Goal: Entertainment & Leisure: Consume media (video, audio)

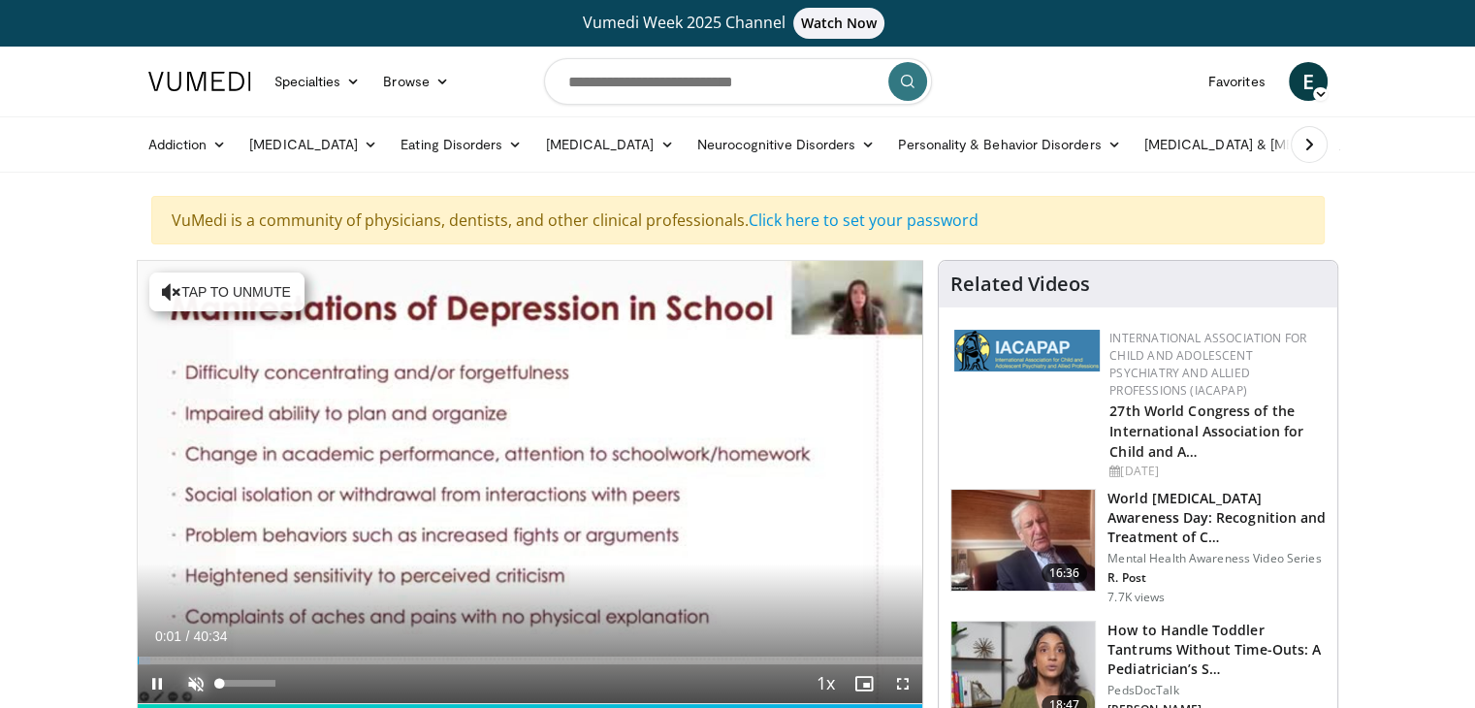
click at [193, 686] on span "Video Player" at bounding box center [195, 683] width 39 height 39
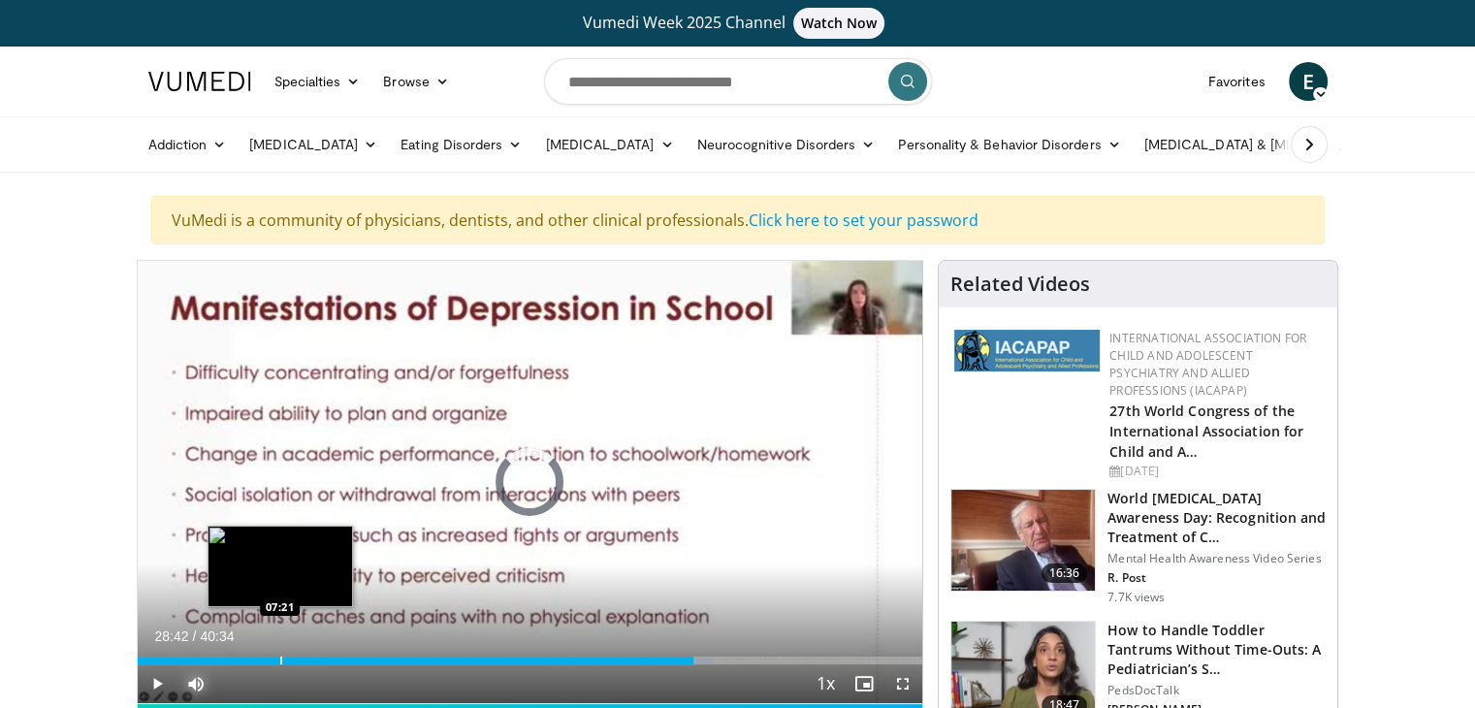
click at [280, 657] on div "Progress Bar" at bounding box center [281, 661] width 2 height 8
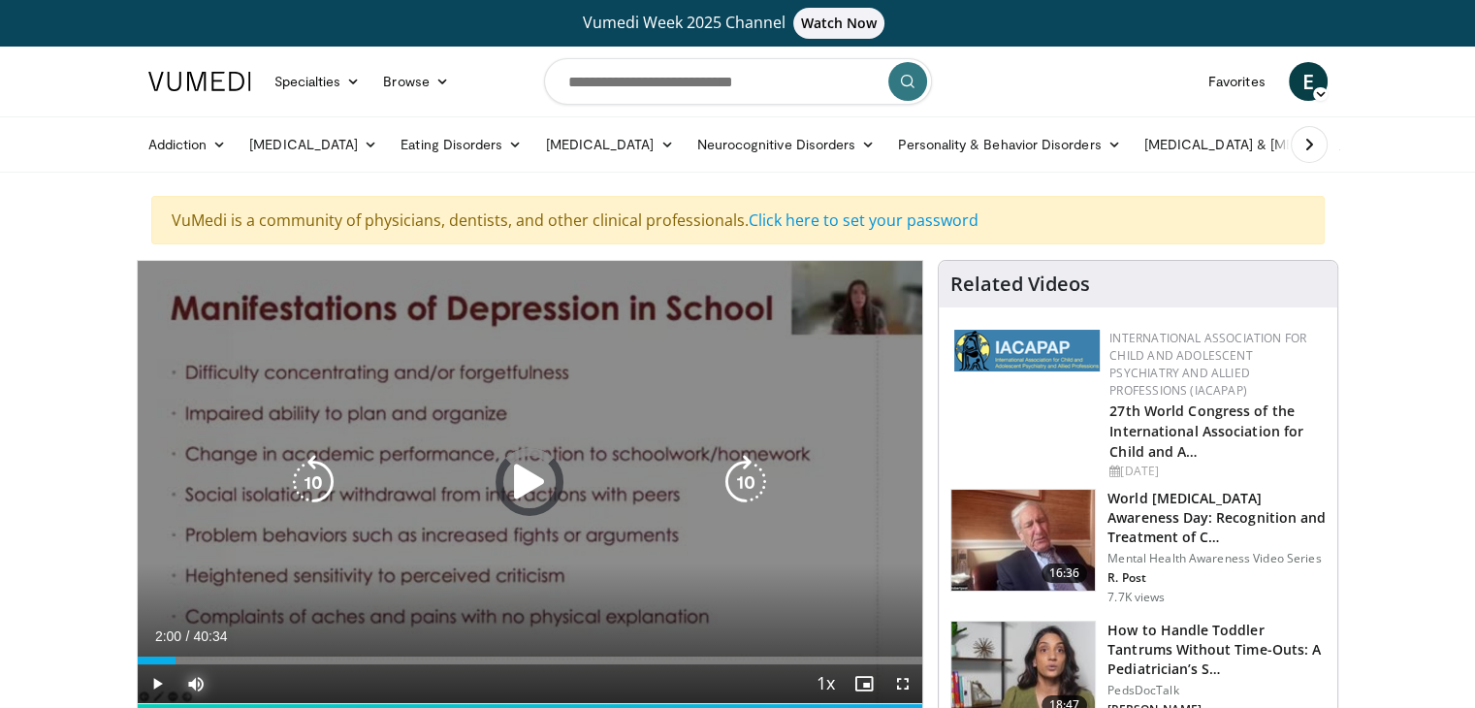
click at [175, 657] on div "07:23" at bounding box center [157, 661] width 39 height 8
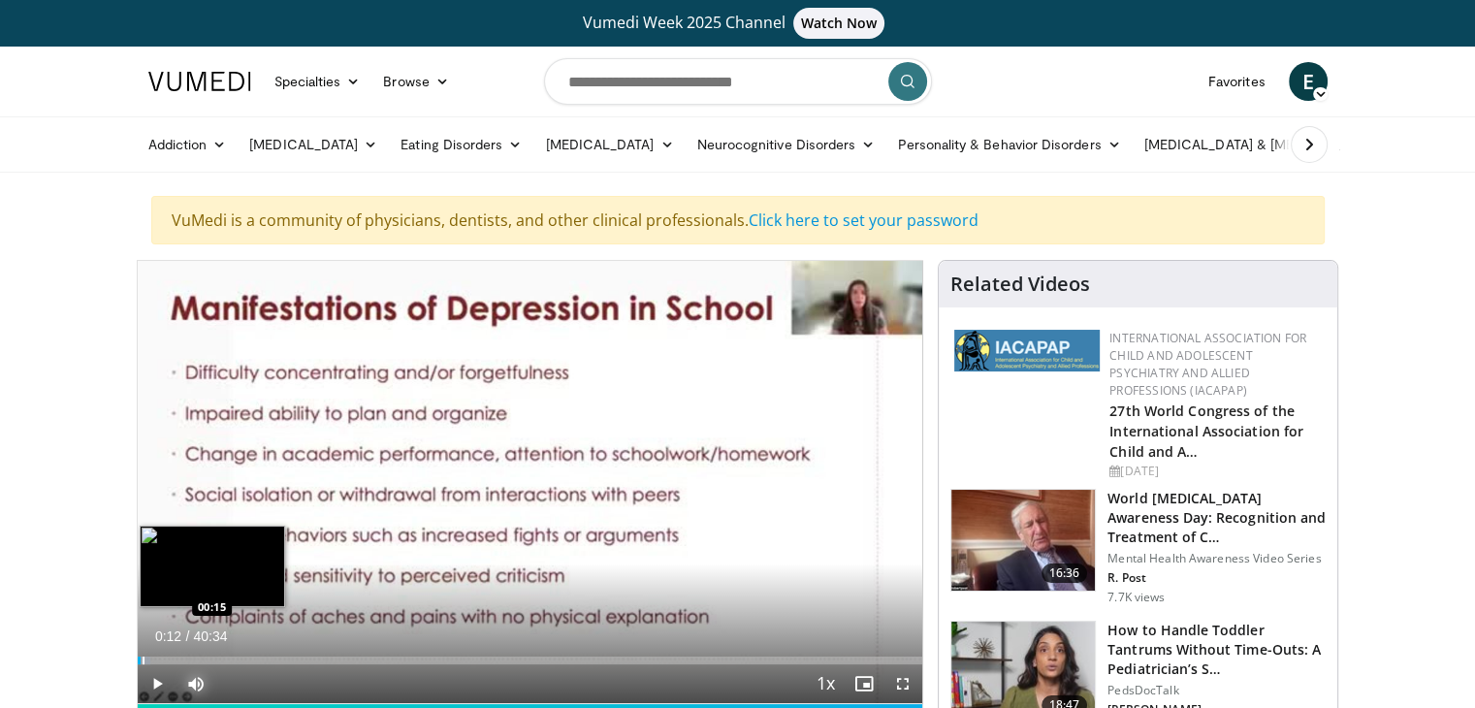
click at [143, 657] on div "Progress Bar" at bounding box center [144, 661] width 2 height 8
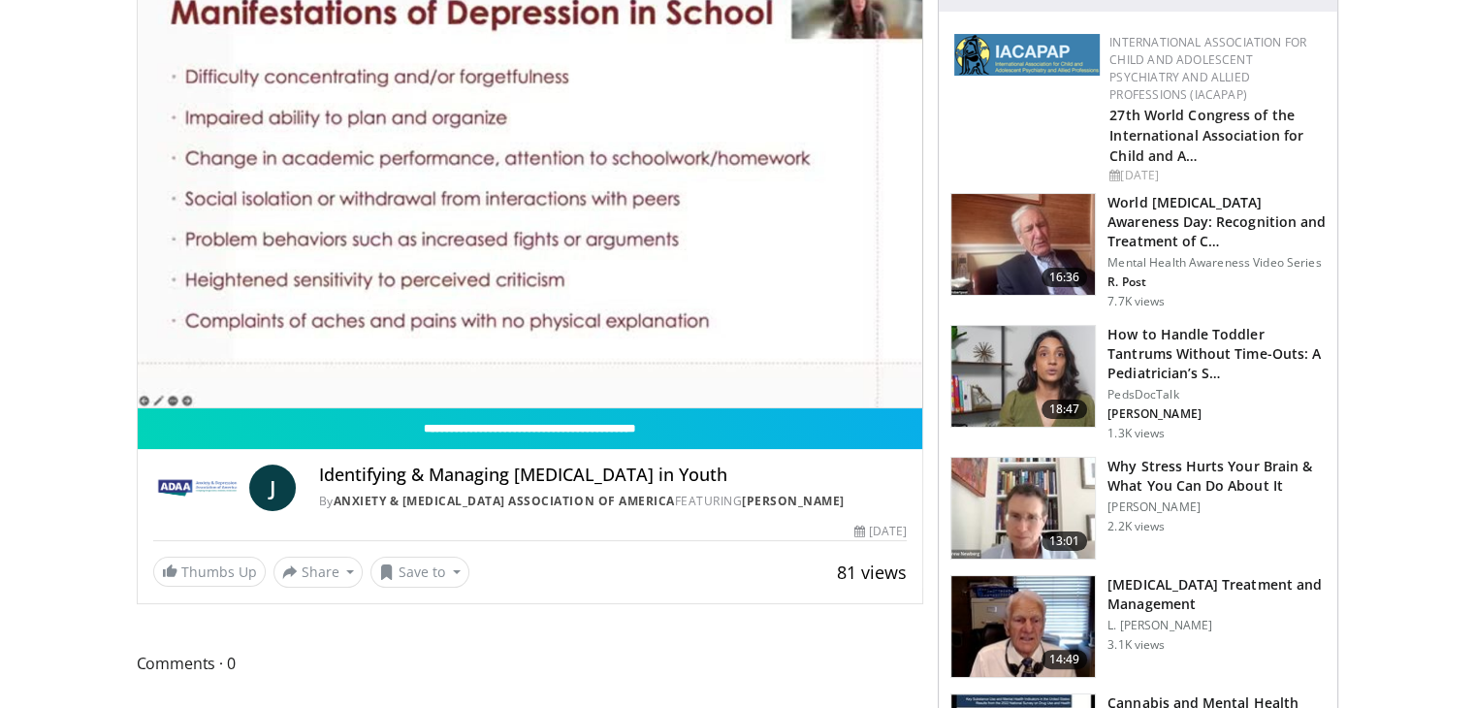
scroll to position [218, 0]
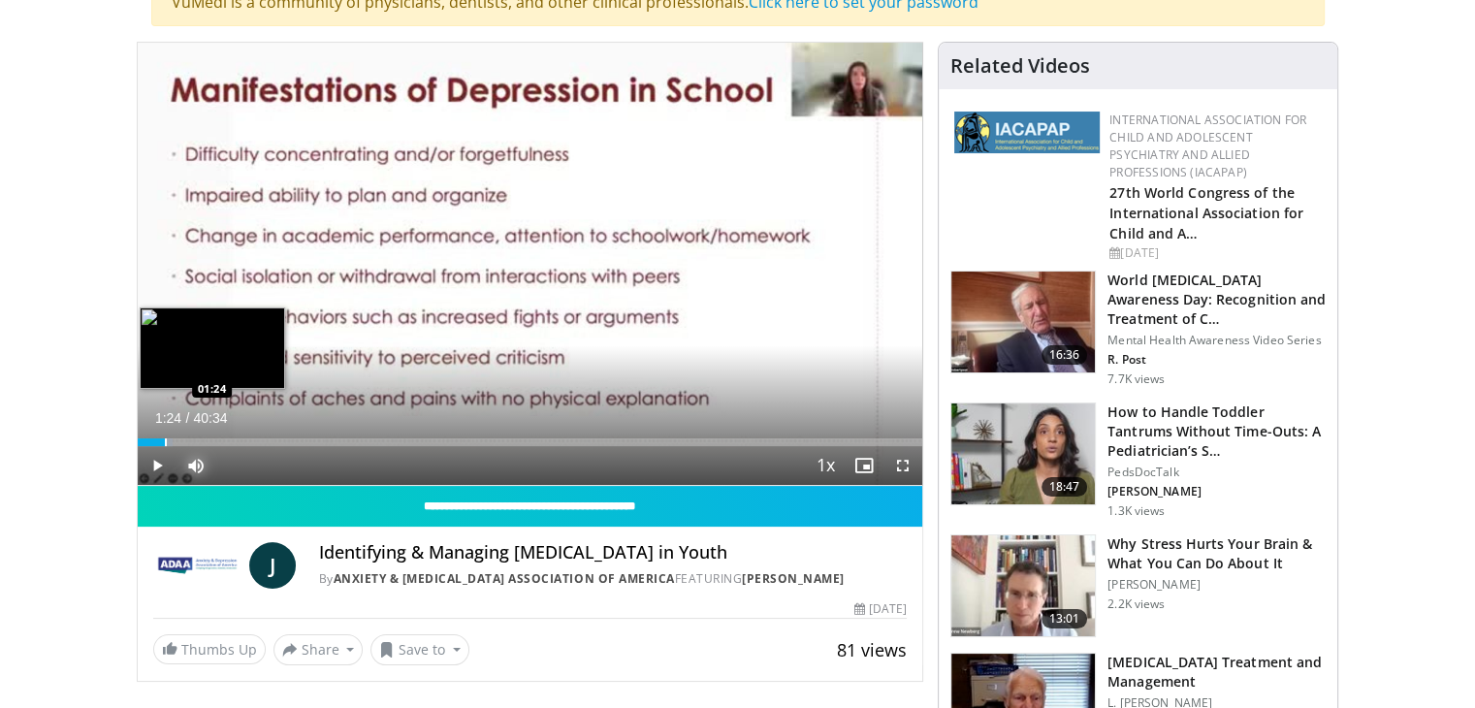
click at [165, 438] on div "Progress Bar" at bounding box center [166, 442] width 2 height 8
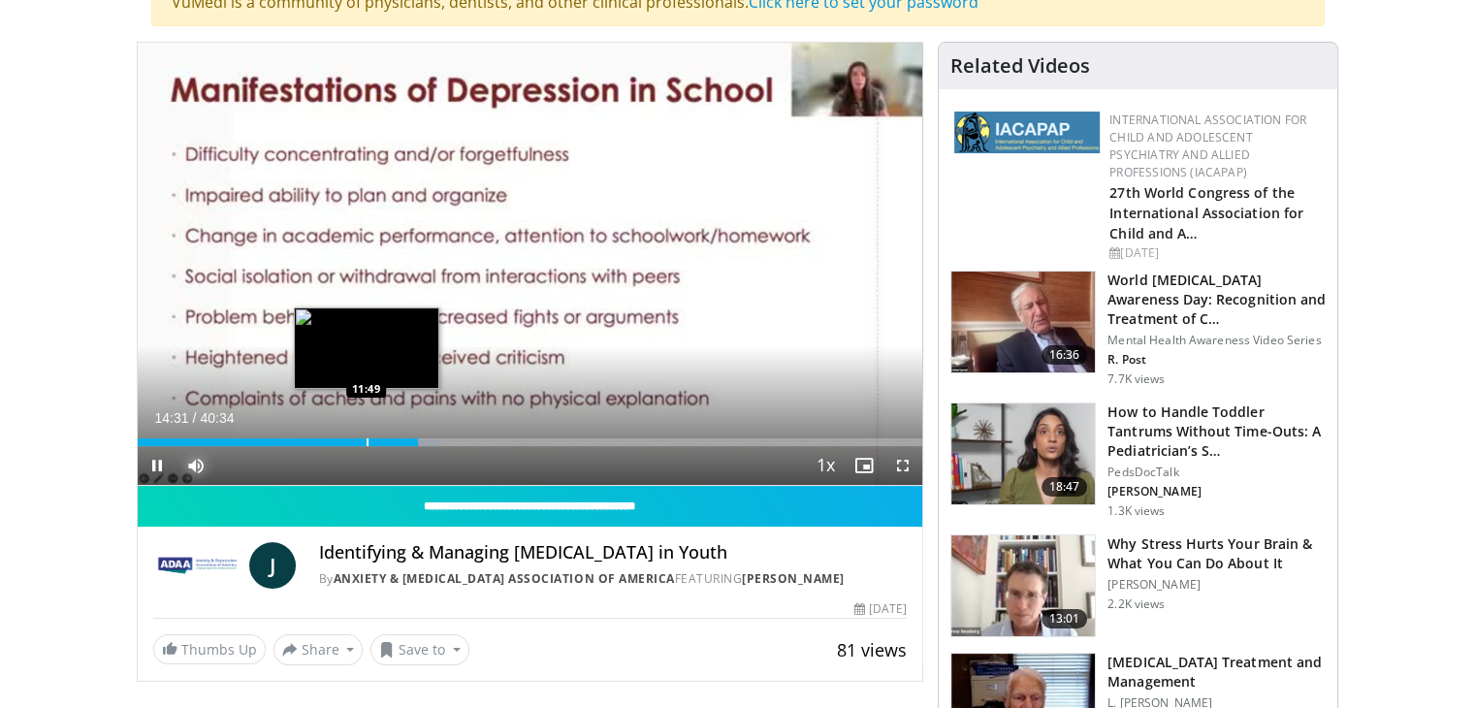
click at [367, 438] on div "Progress Bar" at bounding box center [368, 442] width 2 height 8
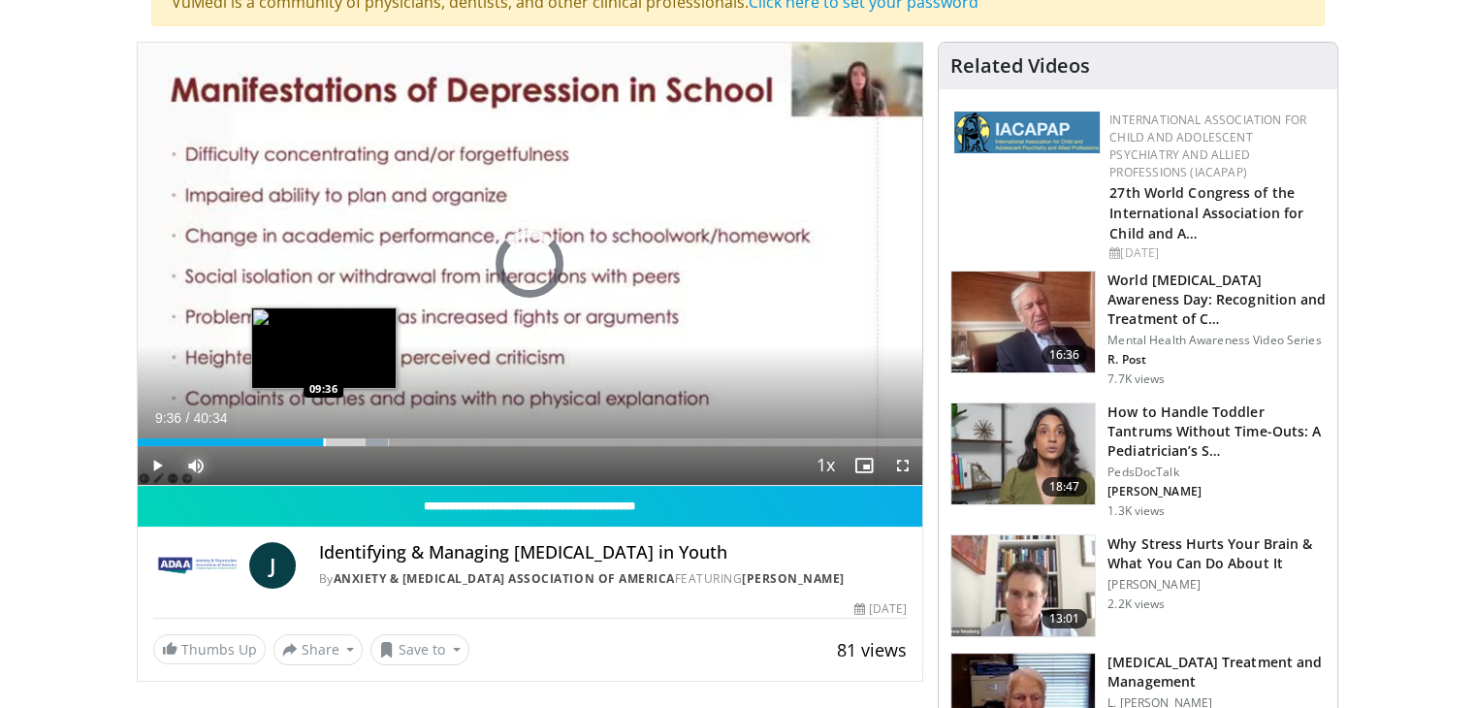
click at [324, 443] on div "Progress Bar" at bounding box center [325, 442] width 2 height 8
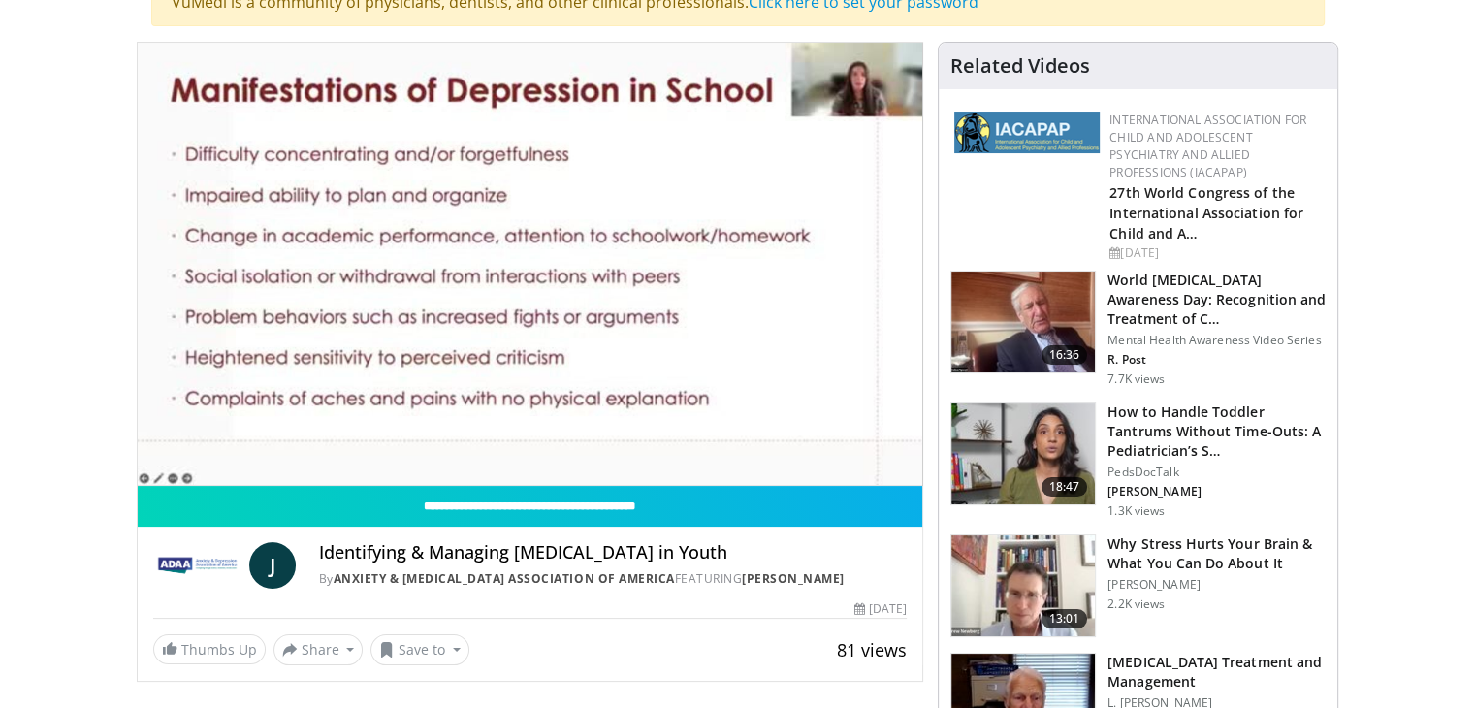
click at [303, 440] on div "10 seconds Tap to unmute" at bounding box center [530, 264] width 785 height 442
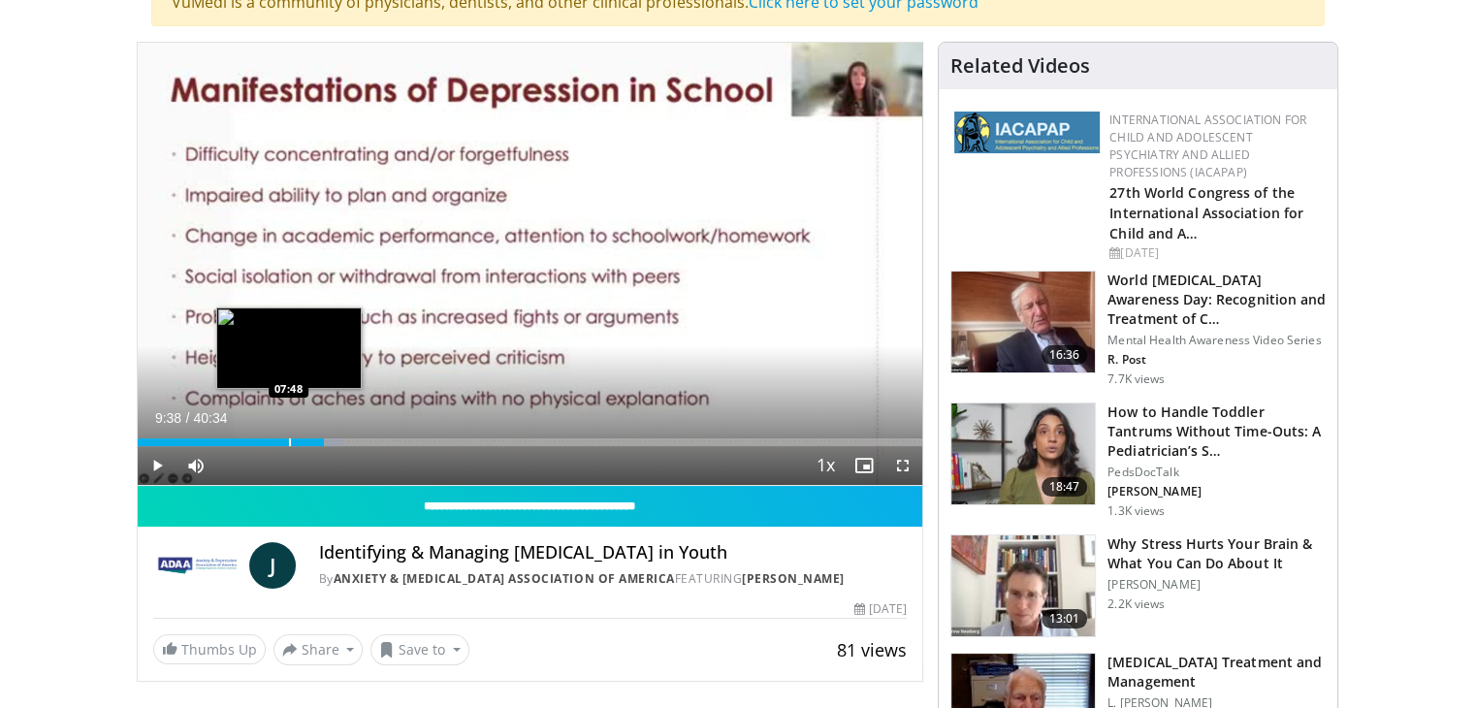
click at [287, 438] on div "09:38" at bounding box center [231, 442] width 187 height 8
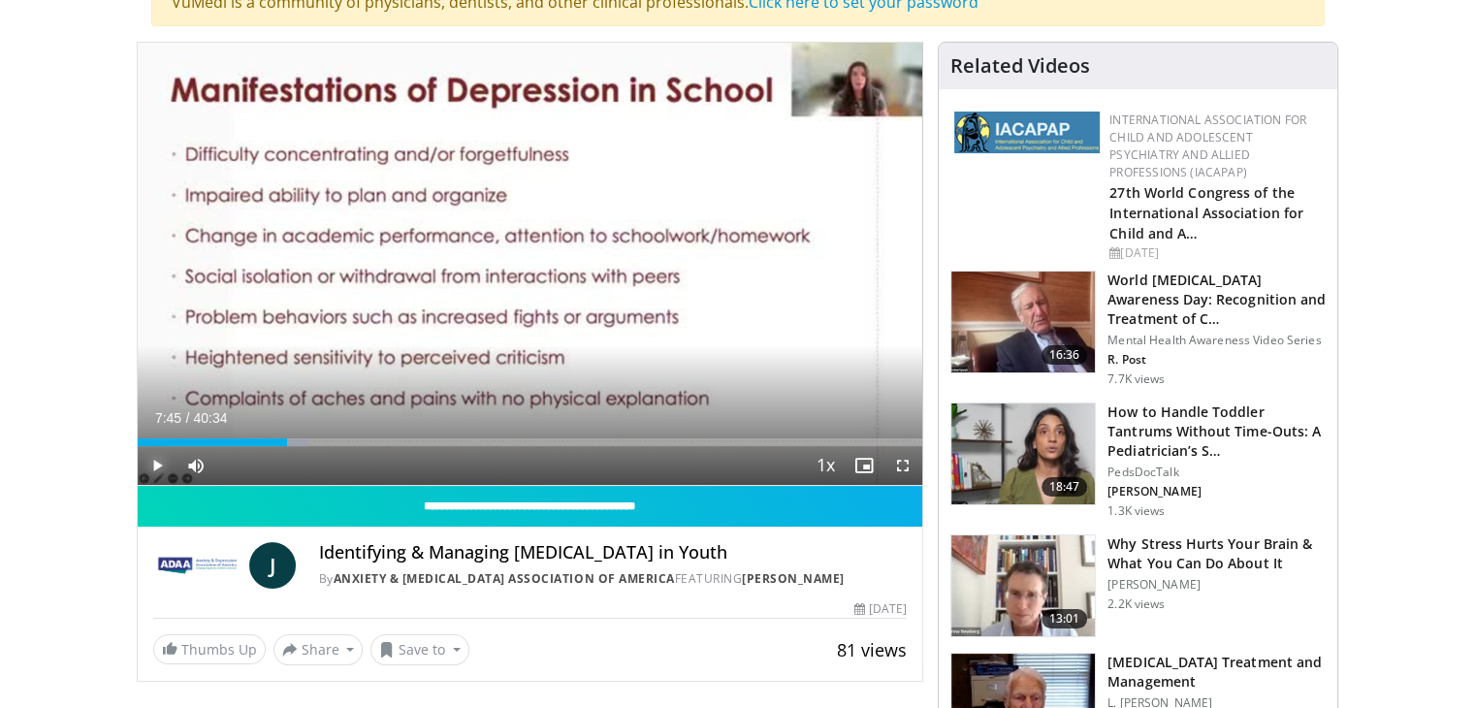
click at [153, 461] on span "Video Player" at bounding box center [157, 465] width 39 height 39
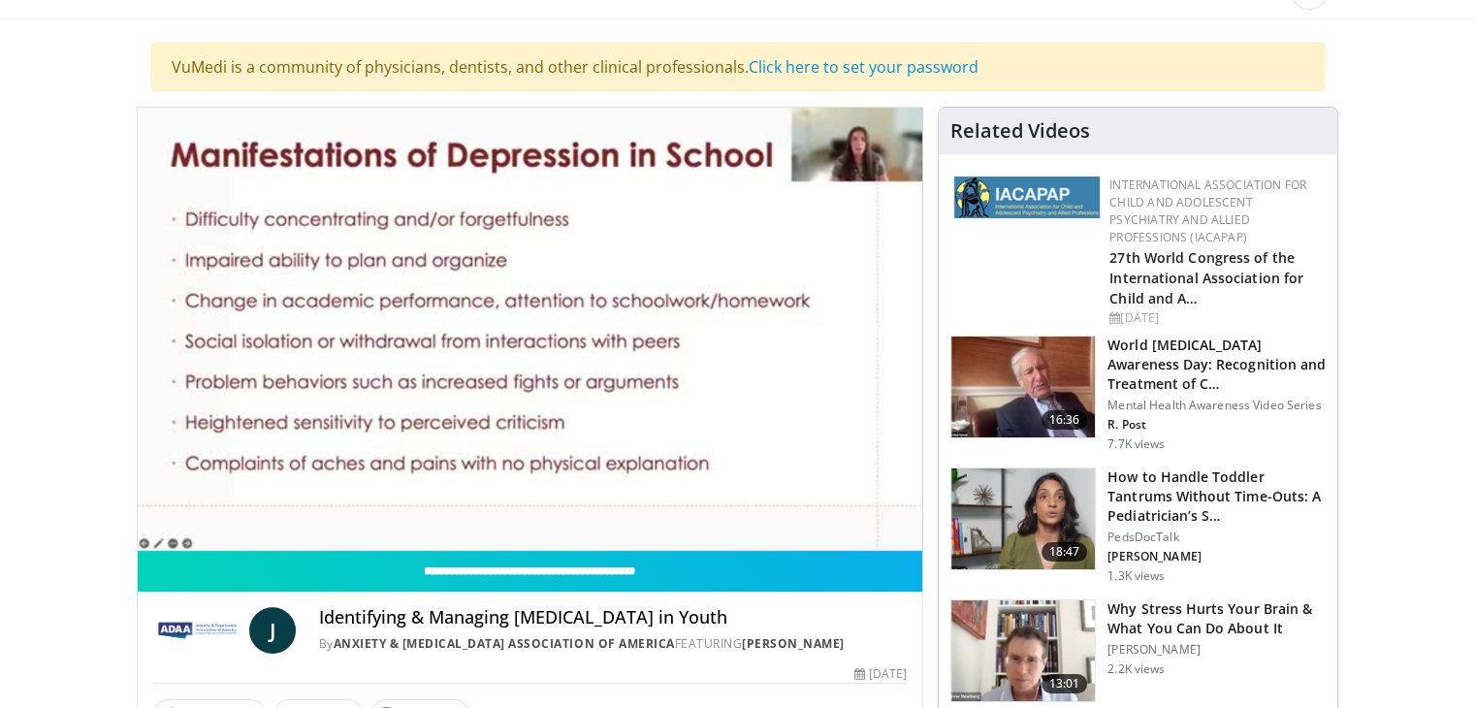
scroll to position [0, 0]
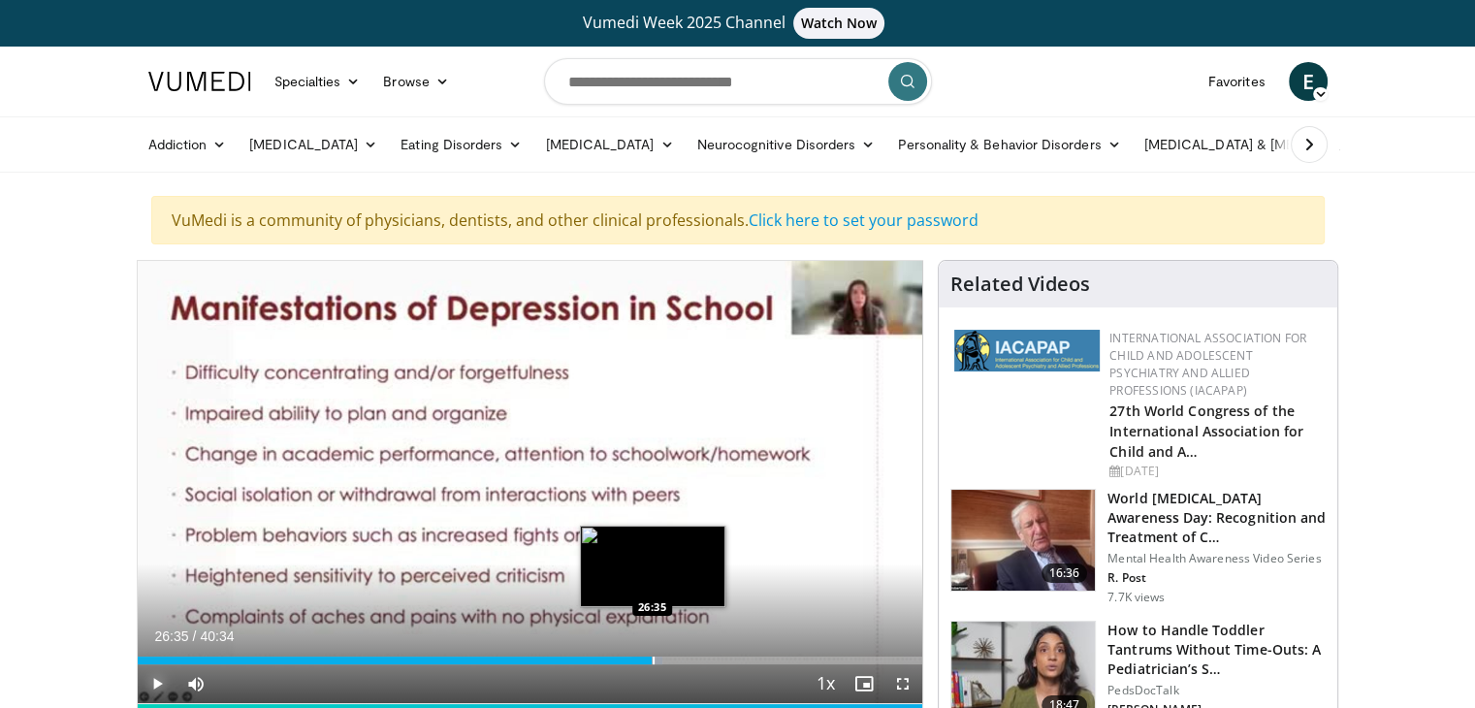
click at [652, 653] on div "Loaded : 66.86% 26:35 26:35" at bounding box center [530, 655] width 785 height 18
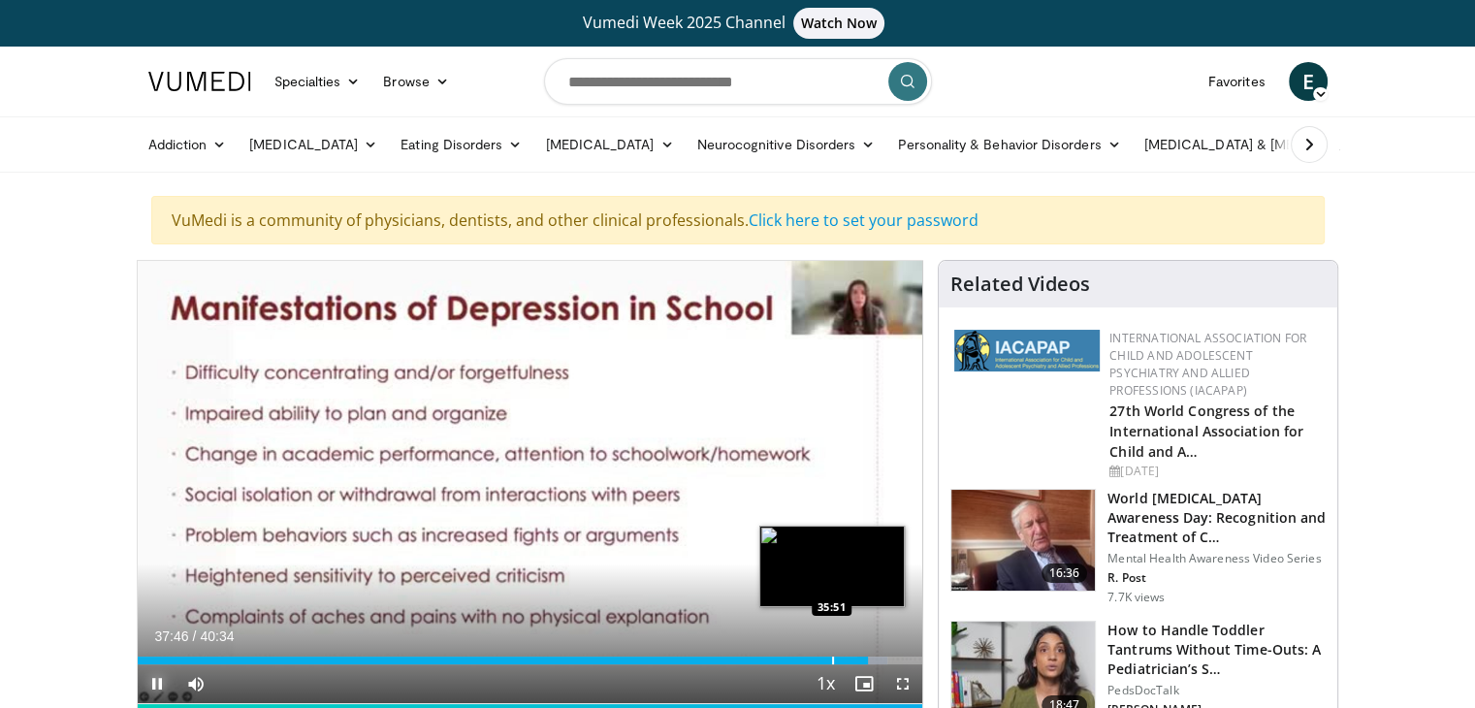
click at [832, 657] on div "Progress Bar" at bounding box center [833, 661] width 2 height 8
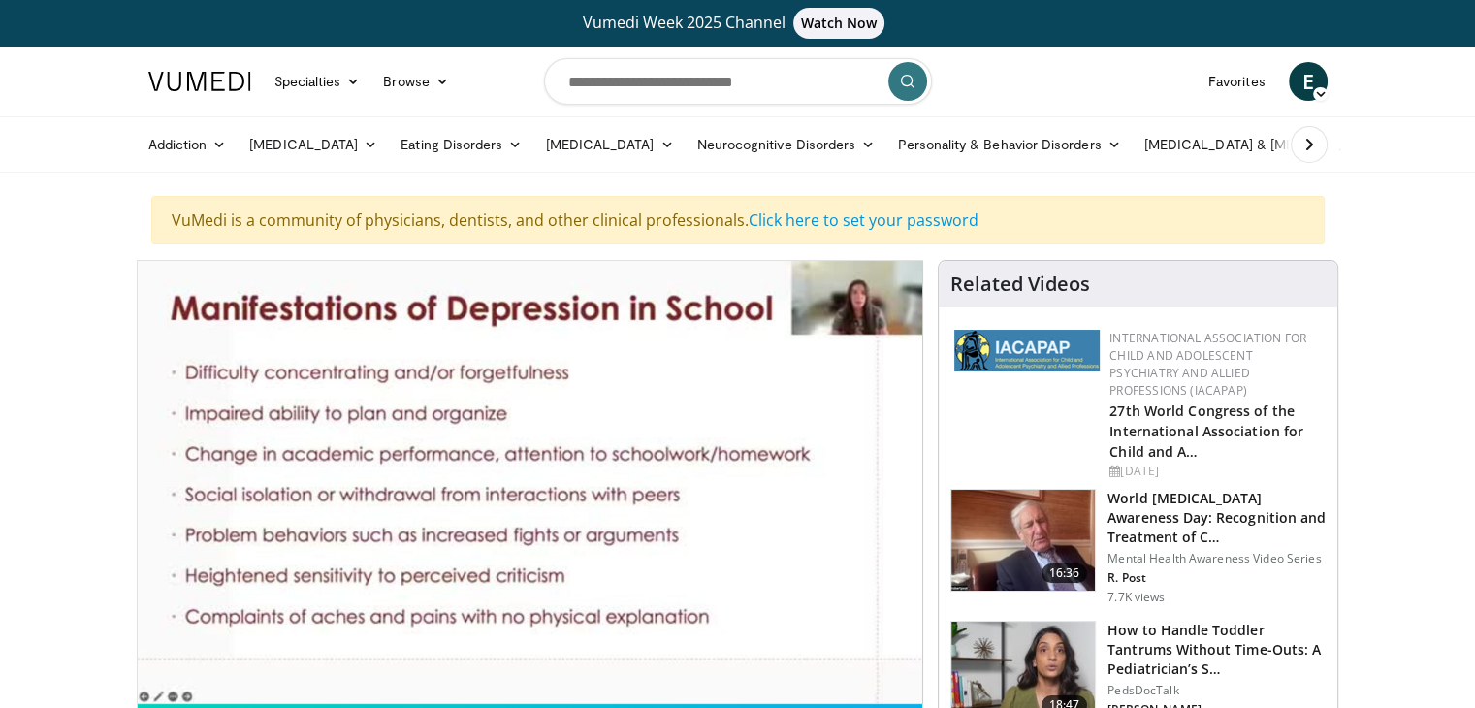
click at [839, 657] on div "10 seconds Tap to unmute" at bounding box center [530, 482] width 785 height 442
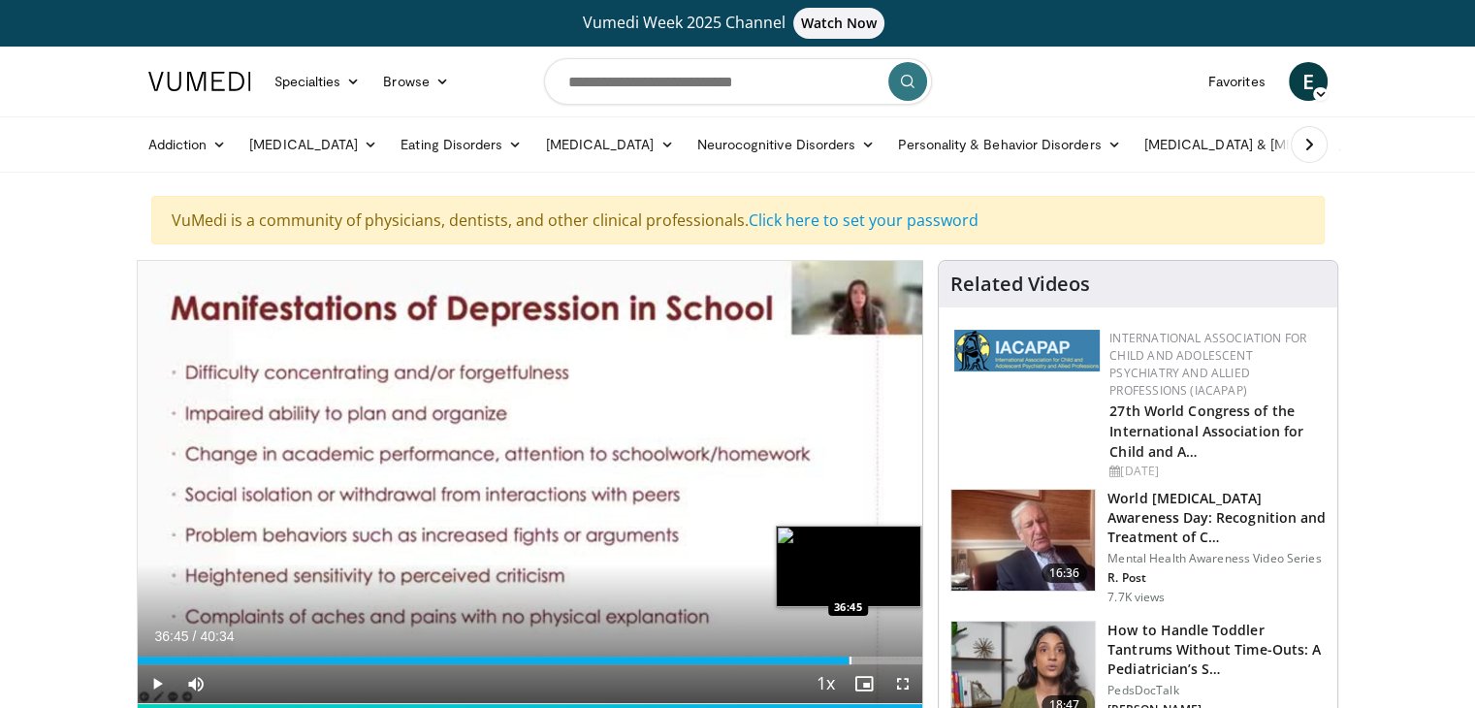
click at [848, 661] on div "Loaded : 91.21% 36:45 36:45" at bounding box center [530, 661] width 785 height 8
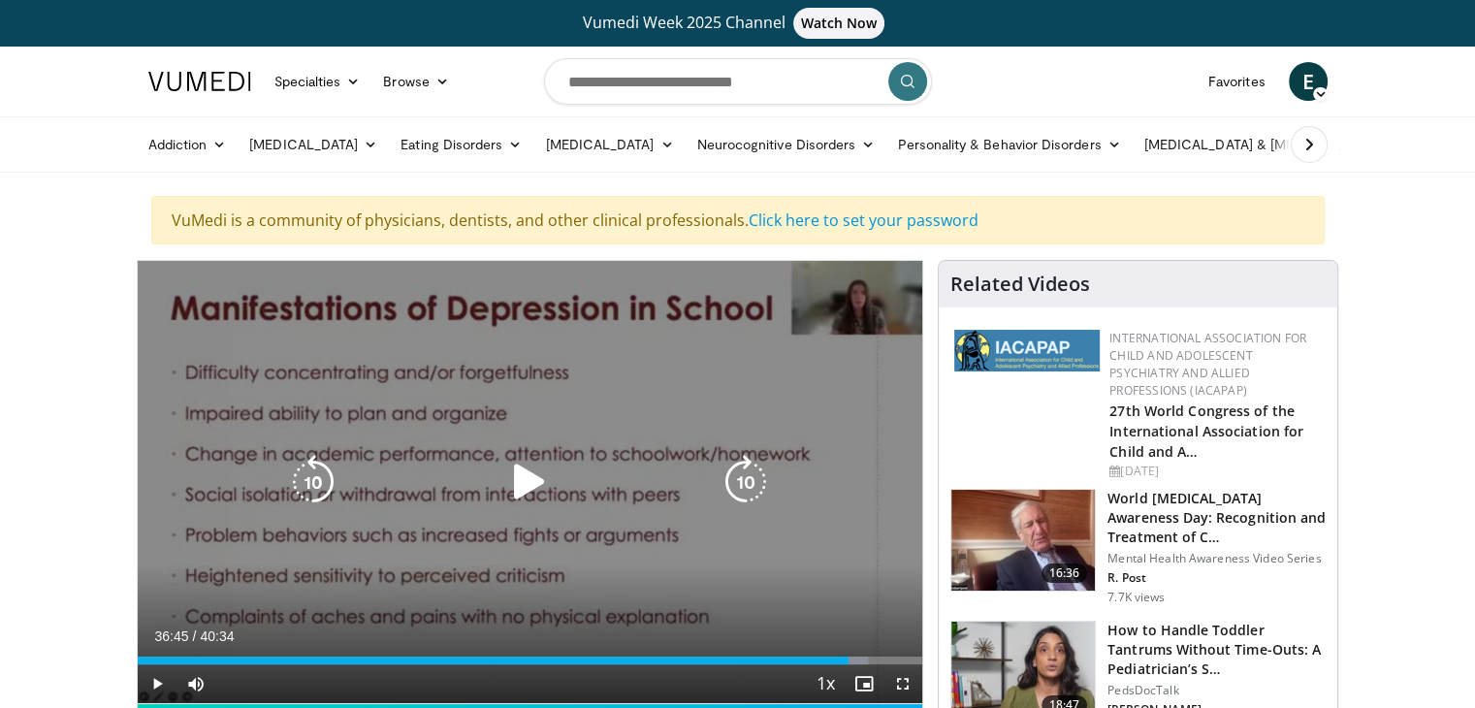
click at [530, 470] on icon "Video Player" at bounding box center [529, 482] width 54 height 54
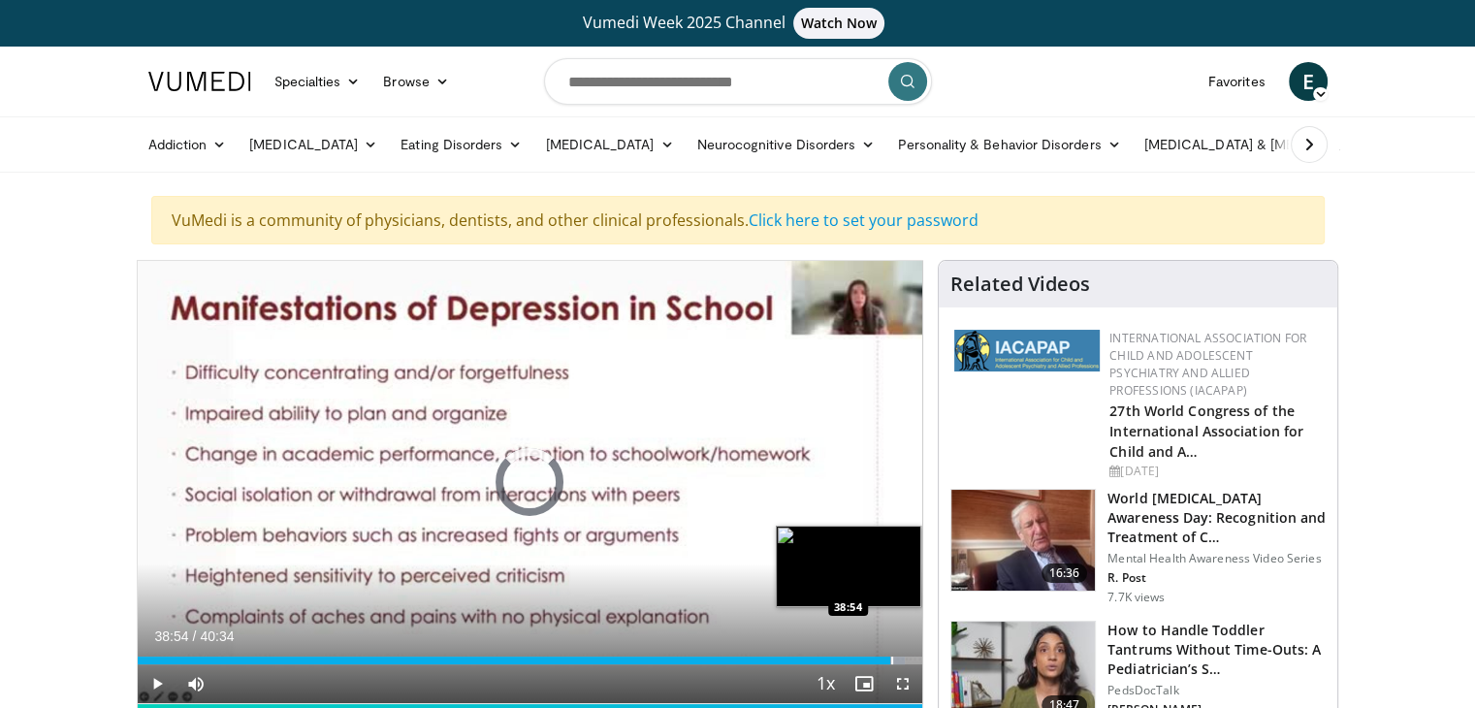
click at [890, 651] on div "Loaded : 97.78% 38:54 38:54" at bounding box center [530, 655] width 785 height 18
click at [902, 652] on div "Loaded : 98.86% 39:00 39:30" at bounding box center [530, 655] width 785 height 18
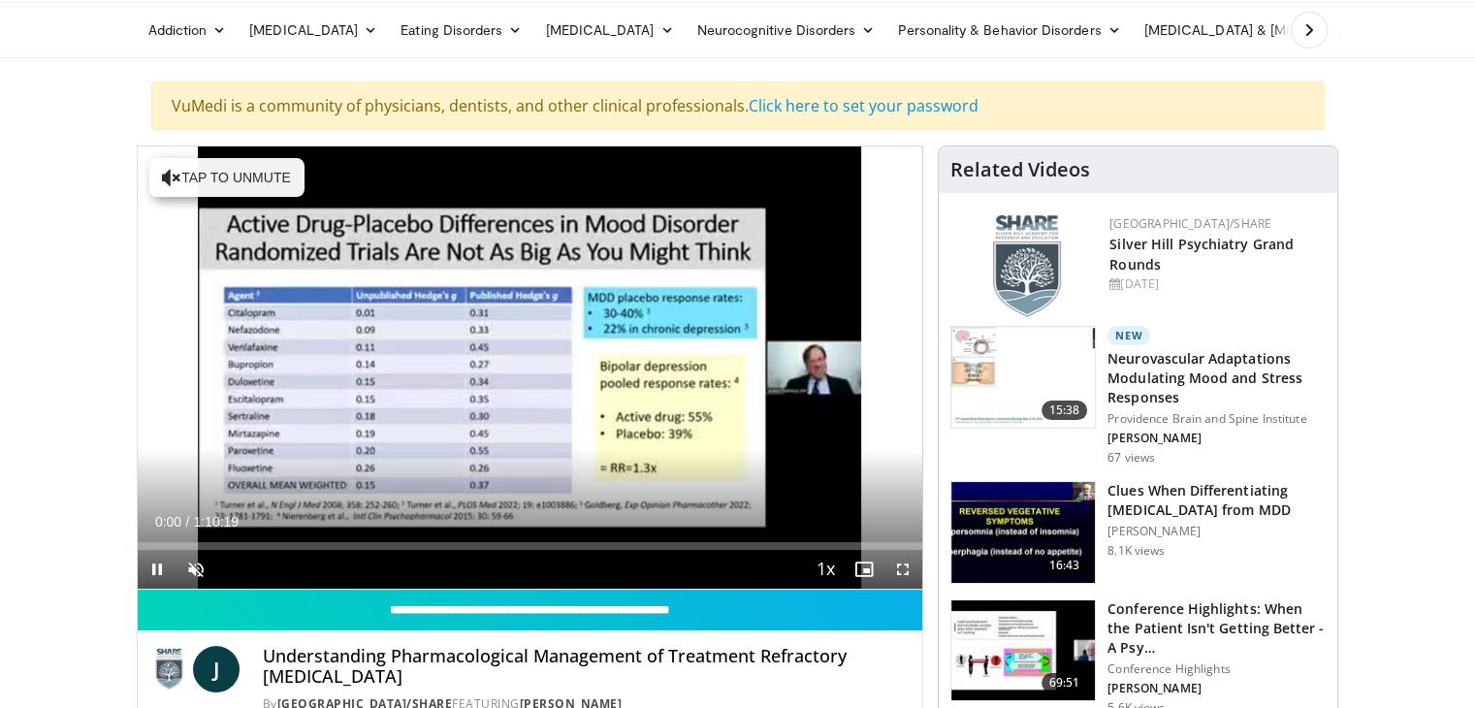
scroll to position [116, 0]
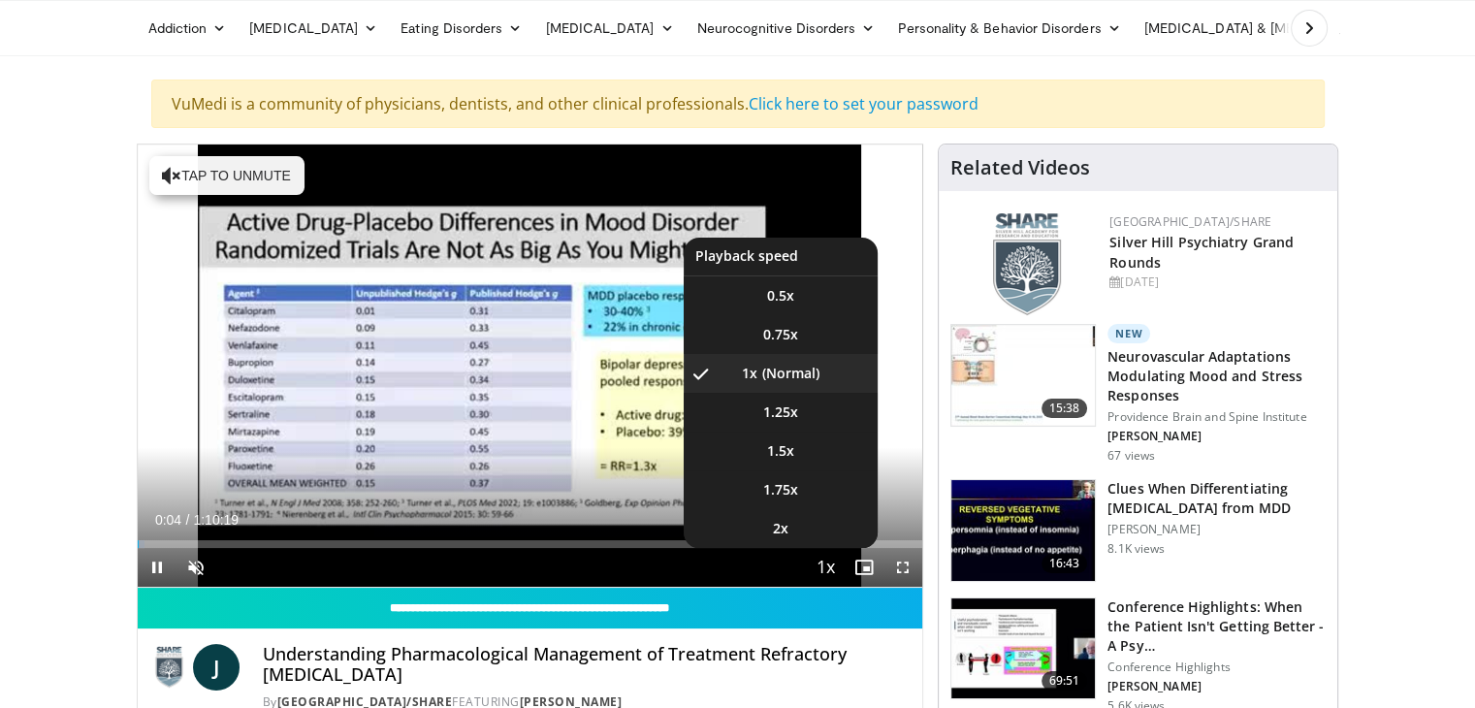
click at [827, 559] on span "Video Player" at bounding box center [825, 568] width 27 height 39
click at [830, 560] on span "Video Player" at bounding box center [825, 568] width 27 height 39
click at [836, 578] on span "Video Player" at bounding box center [825, 568] width 27 height 39
click at [823, 571] on span "Video Player" at bounding box center [825, 568] width 27 height 39
click at [823, 567] on span "Video Player" at bounding box center [825, 568] width 27 height 39
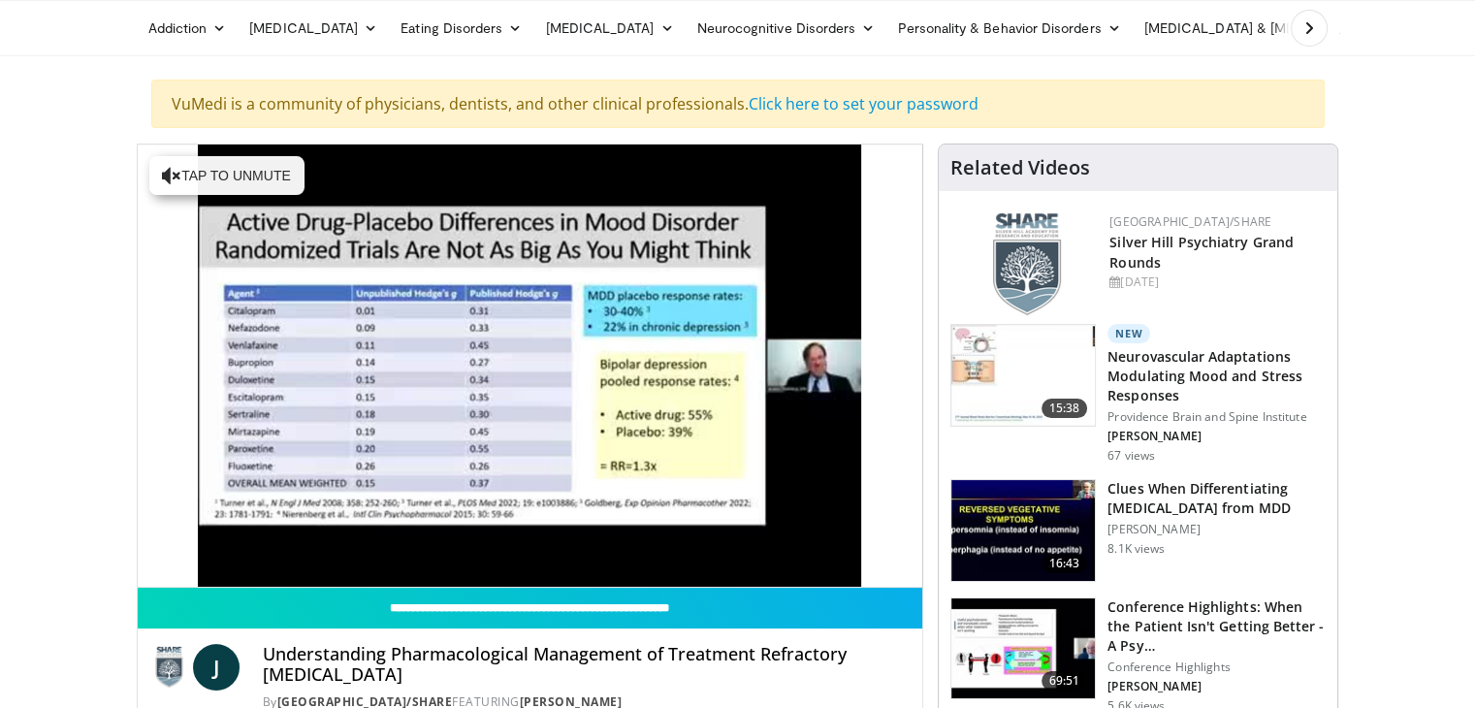
click at [823, 567] on video-js "**********" at bounding box center [530, 365] width 785 height 443
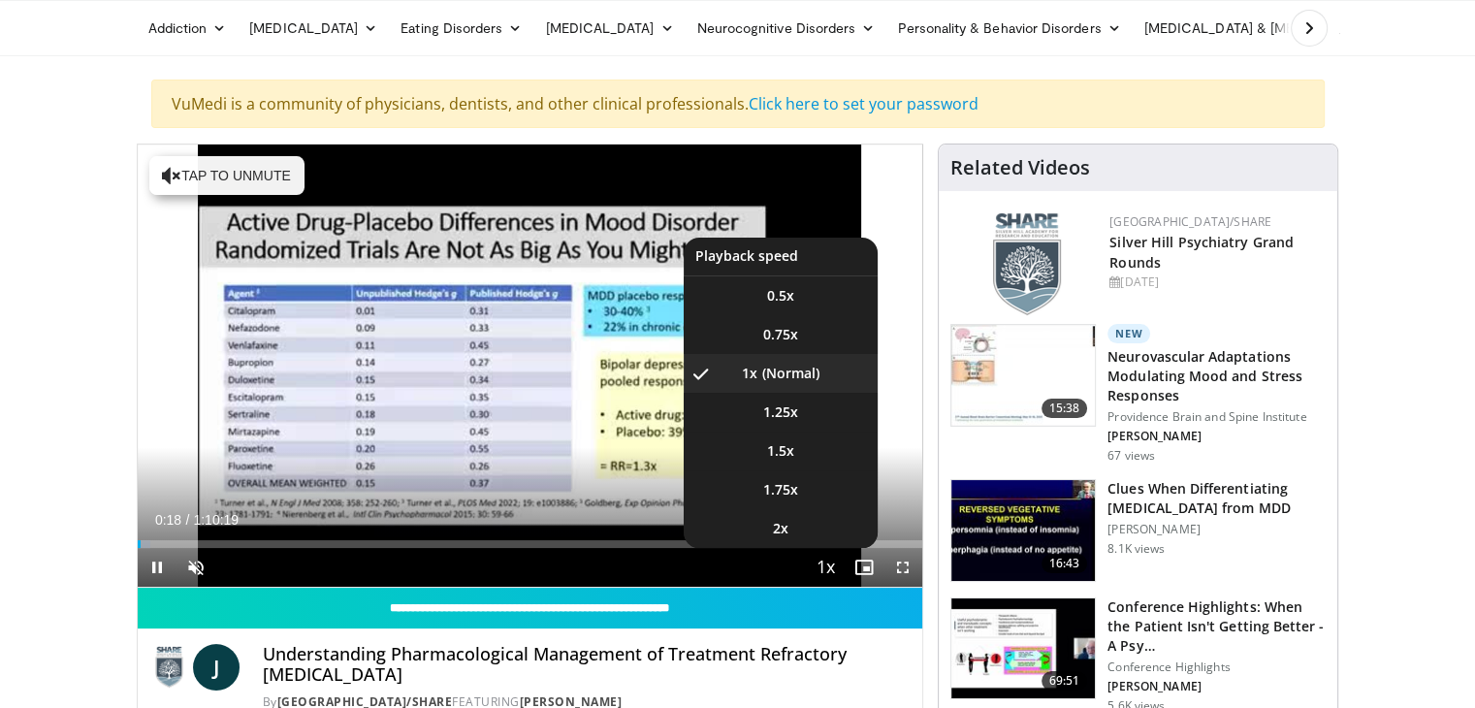
click at [834, 562] on span "Video Player" at bounding box center [825, 568] width 27 height 39
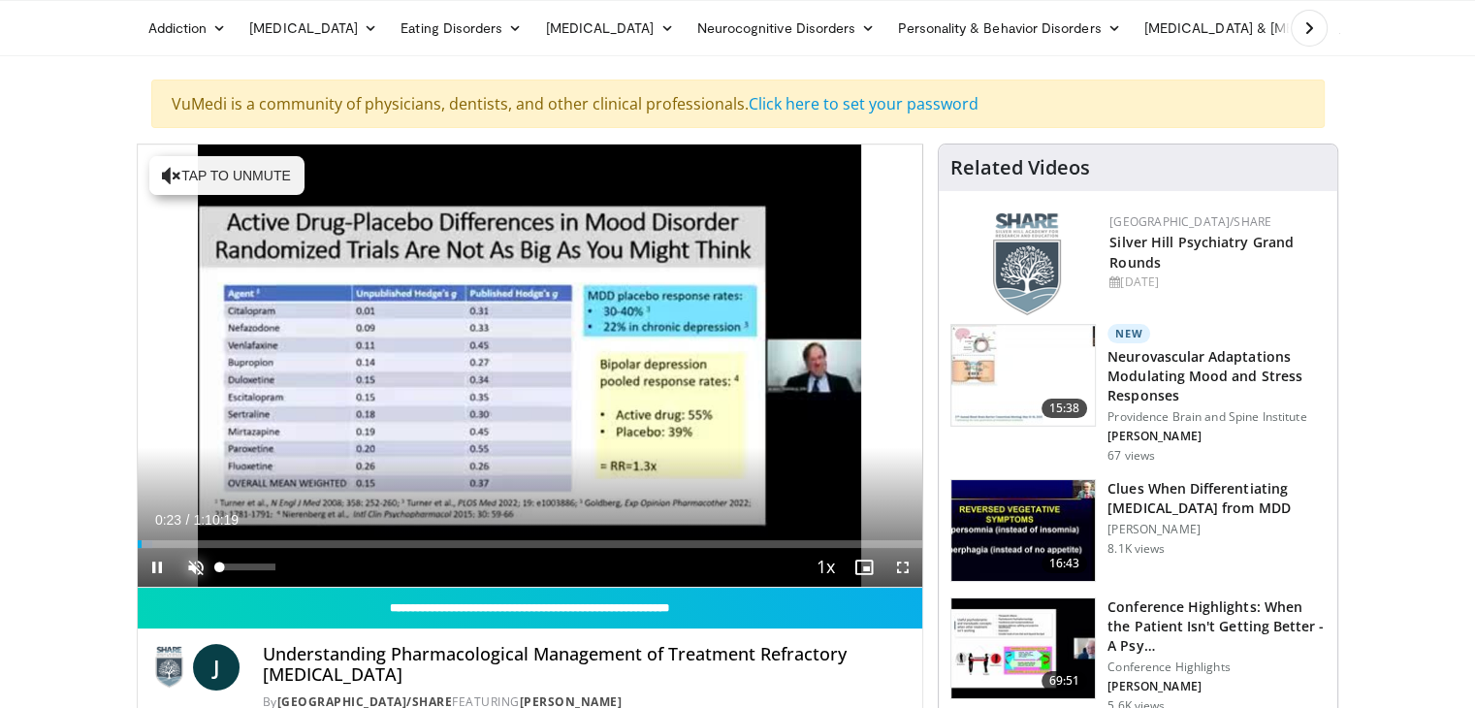
click at [196, 565] on span "Video Player" at bounding box center [195, 567] width 39 height 39
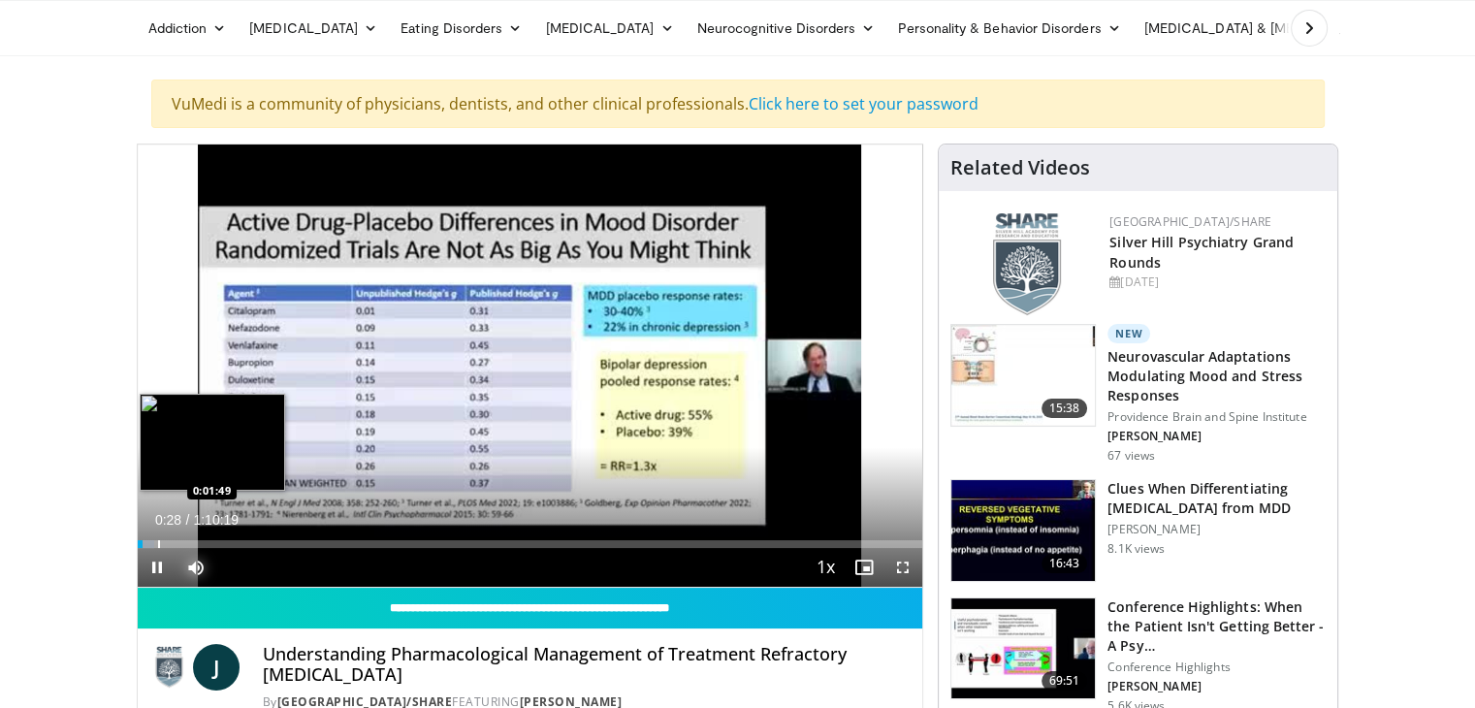
click at [157, 536] on div "Loaded : 2.13% 0:00:28 0:01:49" at bounding box center [530, 538] width 785 height 18
click at [168, 541] on div "Progress Bar" at bounding box center [169, 544] width 2 height 8
click at [180, 542] on div "Progress Bar" at bounding box center [181, 544] width 2 height 8
click at [175, 542] on div "Progress Bar" at bounding box center [176, 544] width 2 height 8
click at [209, 536] on div "Loaded : 10.17% 0:06:02 0:06:30" at bounding box center [530, 538] width 785 height 18
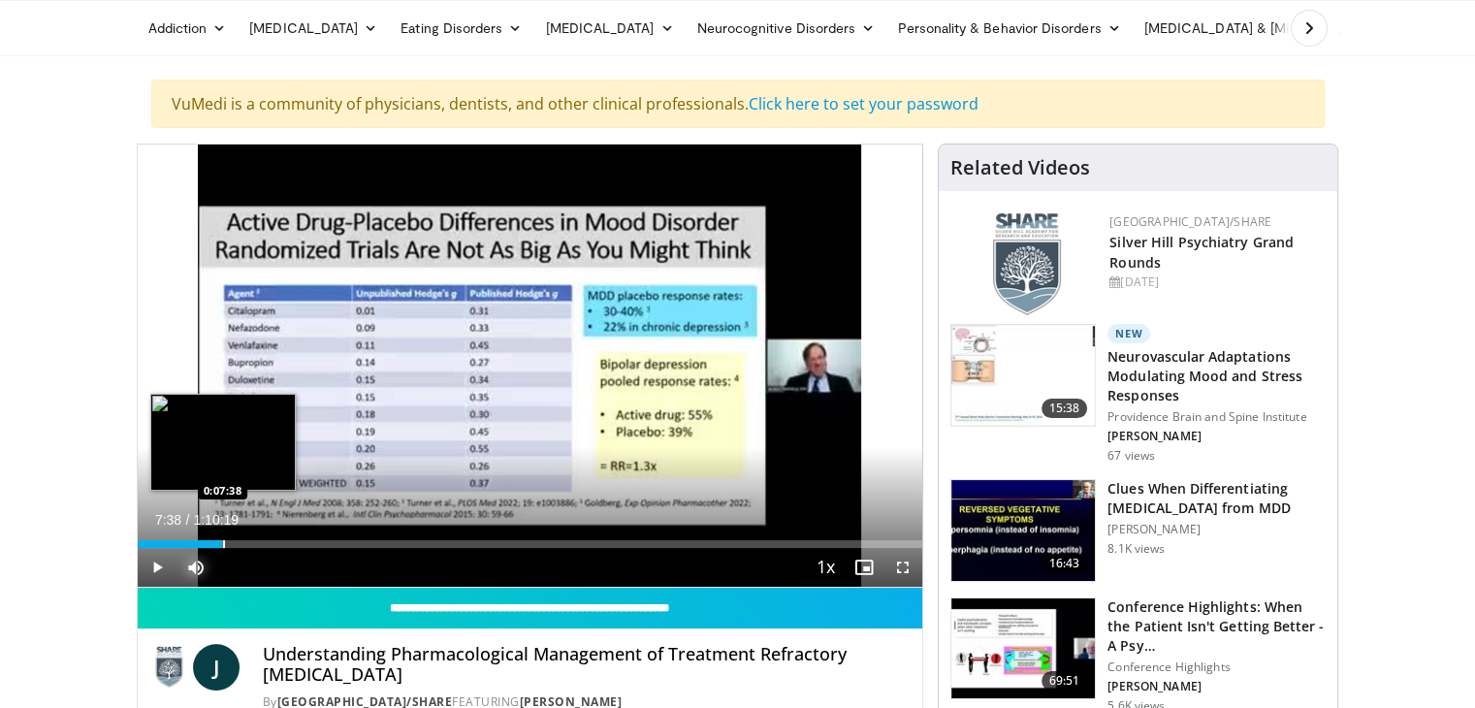
click at [223, 541] on div "Progress Bar" at bounding box center [224, 544] width 2 height 8
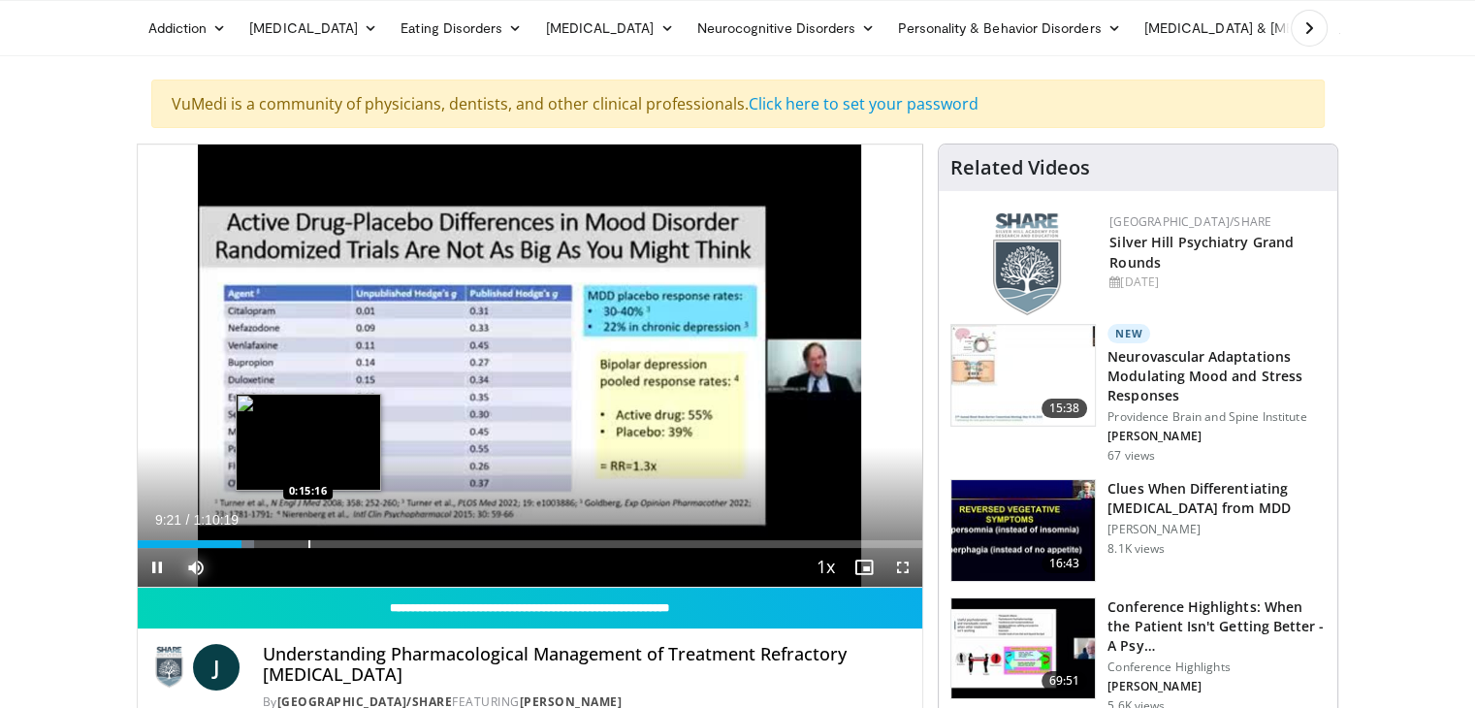
click at [307, 536] on div "Loaded : 14.91% 0:09:21 0:15:16" at bounding box center [530, 538] width 785 height 18
click at [321, 544] on div "Progress Bar" at bounding box center [322, 544] width 2 height 8
click at [331, 543] on div "Progress Bar" at bounding box center [332, 544] width 2 height 8
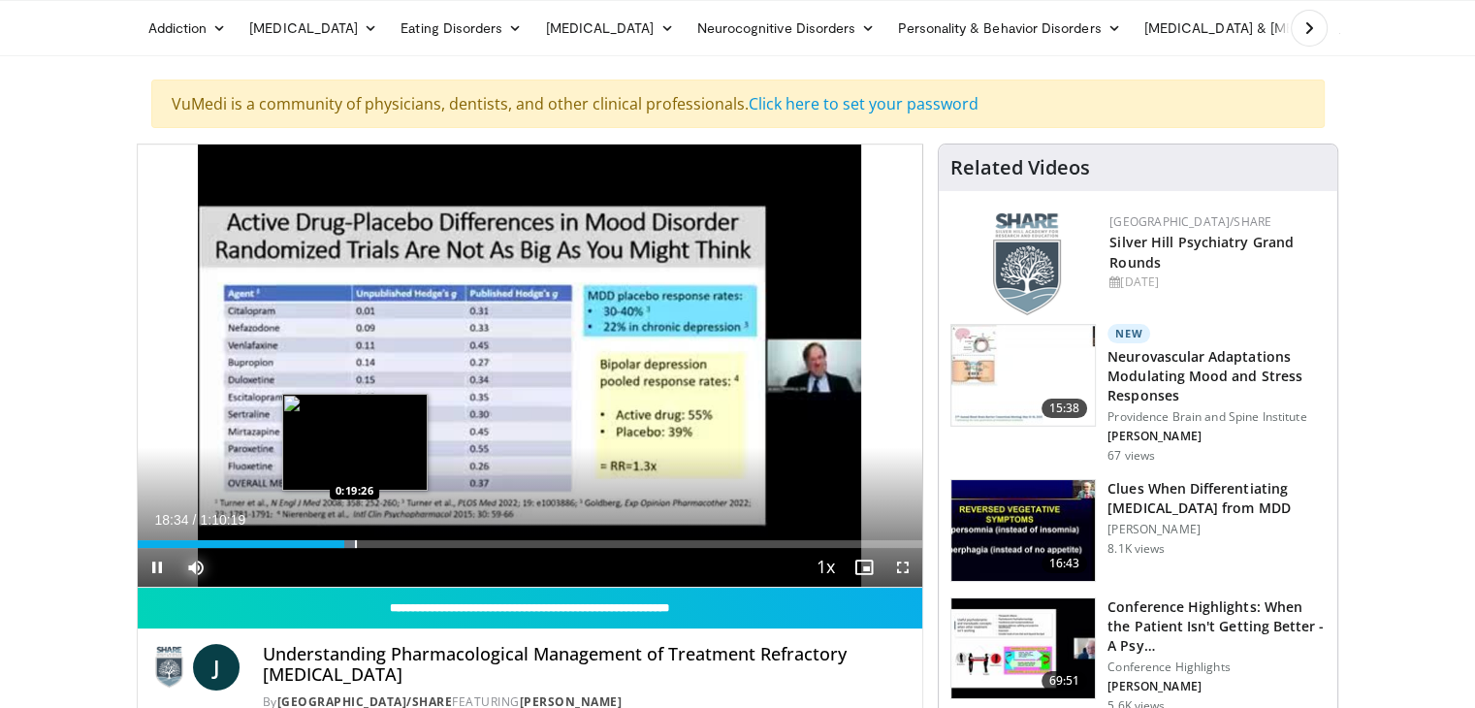
click at [353, 540] on div "Loaded : 27.92% 0:18:34 0:19:26" at bounding box center [530, 544] width 785 height 8
click at [367, 540] on div "Progress Bar" at bounding box center [368, 544] width 2 height 8
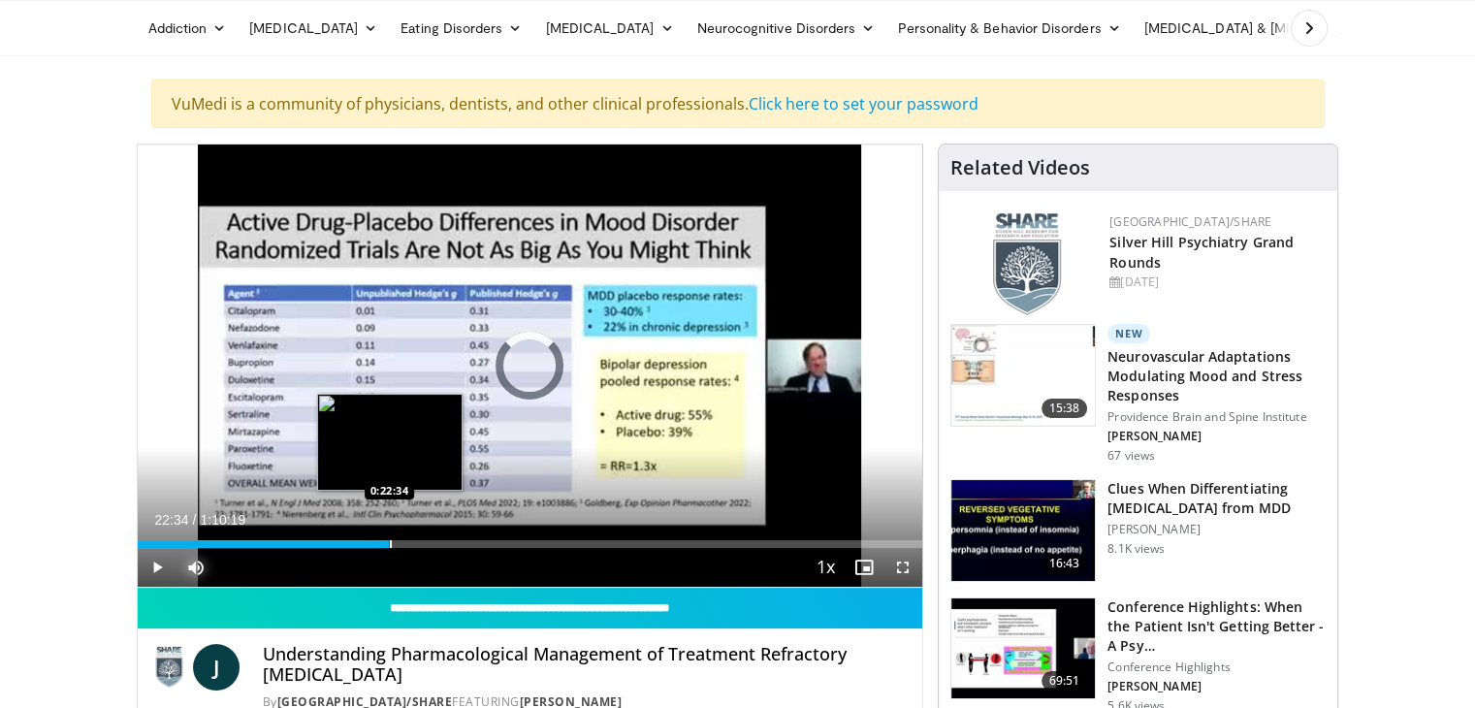
click at [390, 540] on div "Progress Bar" at bounding box center [391, 544] width 2 height 8
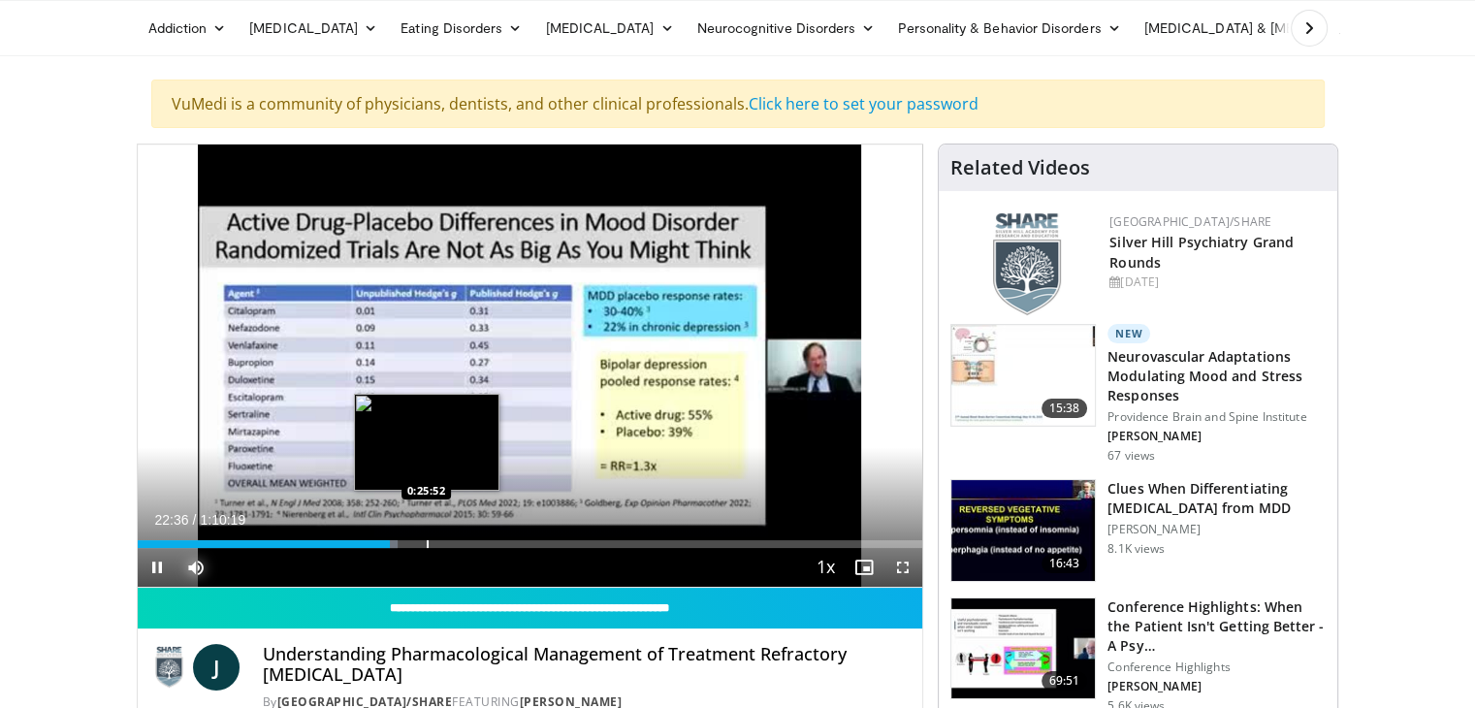
click at [427, 540] on div "Progress Bar" at bounding box center [428, 544] width 2 height 8
click at [417, 541] on div "Progress Bar" at bounding box center [418, 544] width 2 height 8
click at [406, 541] on div "Progress Bar" at bounding box center [407, 544] width 2 height 8
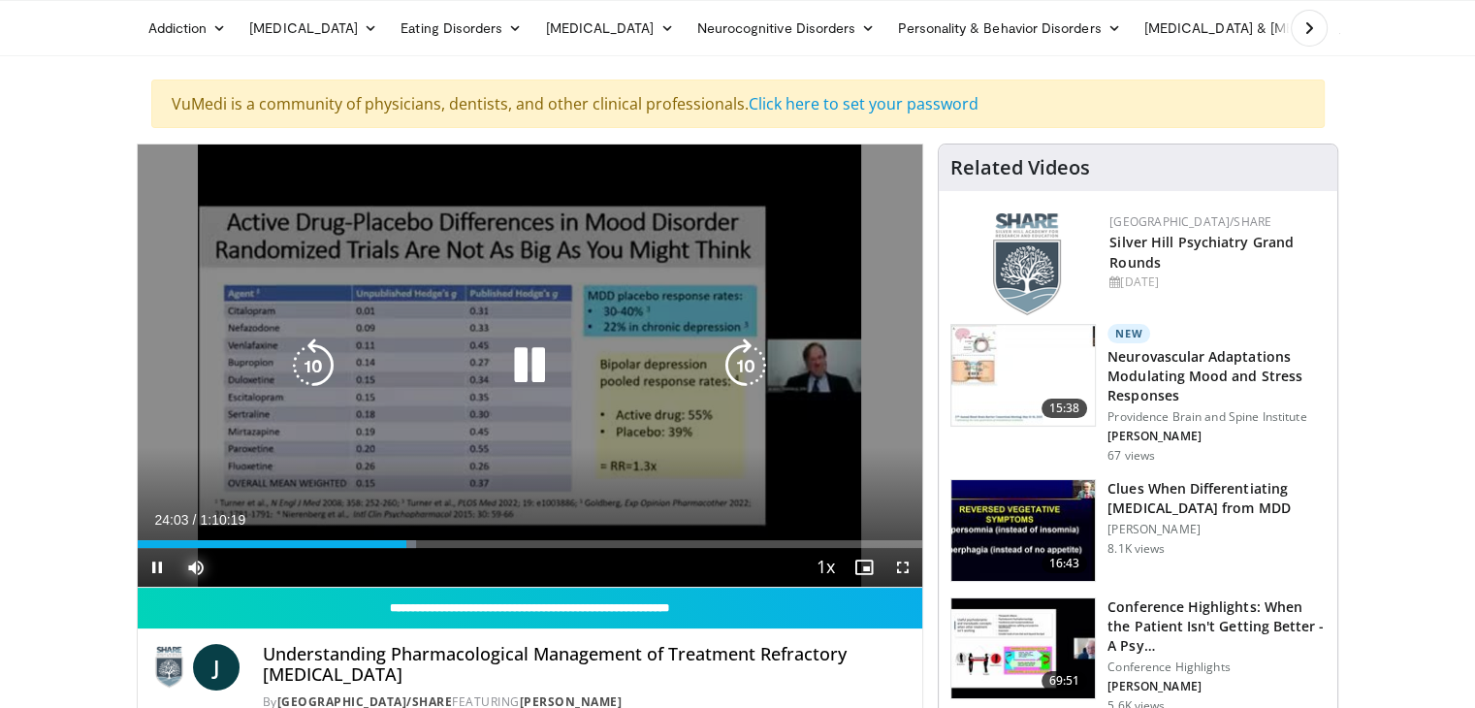
click at [392, 544] on div "0:24:03" at bounding box center [272, 544] width 269 height 8
click at [392, 544] on div "0:22:55" at bounding box center [266, 544] width 256 height 8
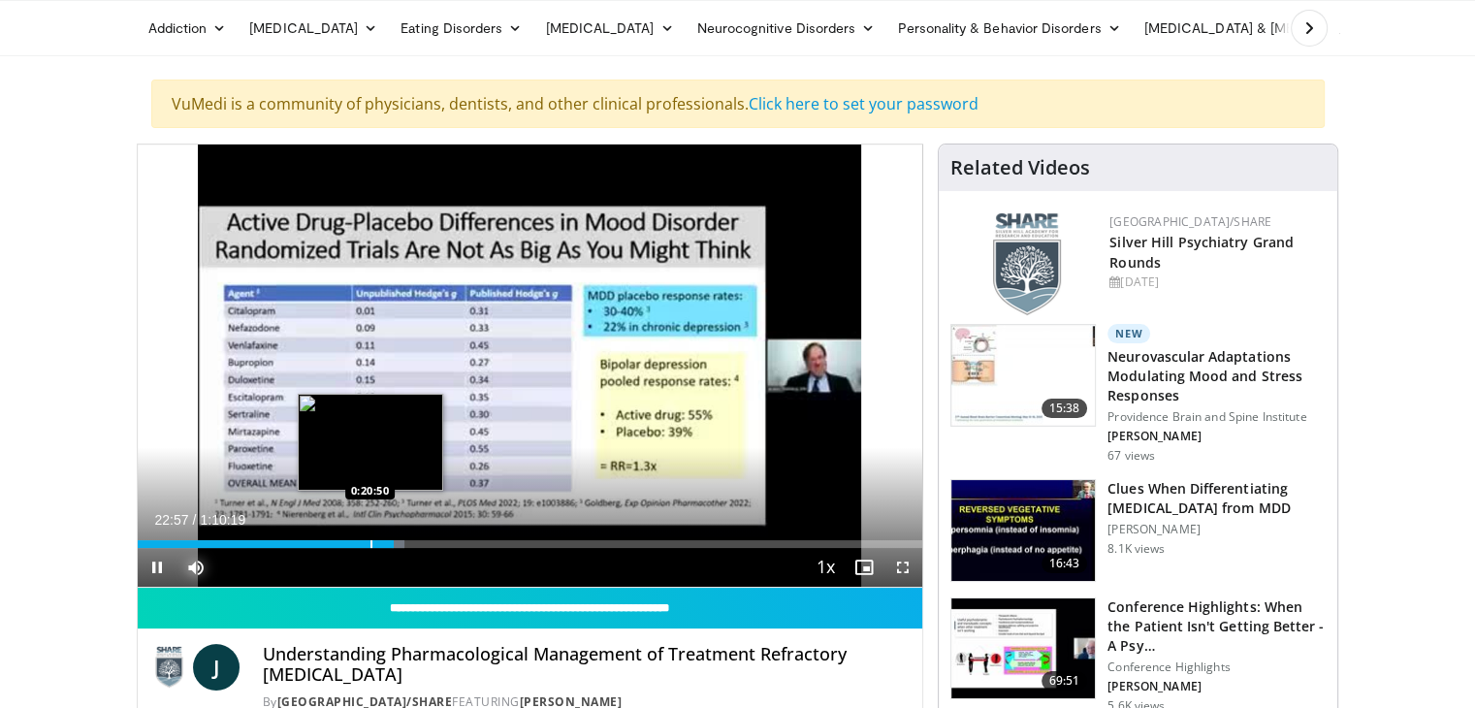
click at [369, 536] on div "Loaded : 34.08% 0:22:57 0:20:50" at bounding box center [530, 538] width 785 height 18
click at [377, 542] on div "Progress Bar" at bounding box center [378, 544] width 2 height 8
click at [389, 540] on div "Progress Bar" at bounding box center [390, 544] width 2 height 8
click at [382, 540] on div "Progress Bar" at bounding box center [383, 544] width 2 height 8
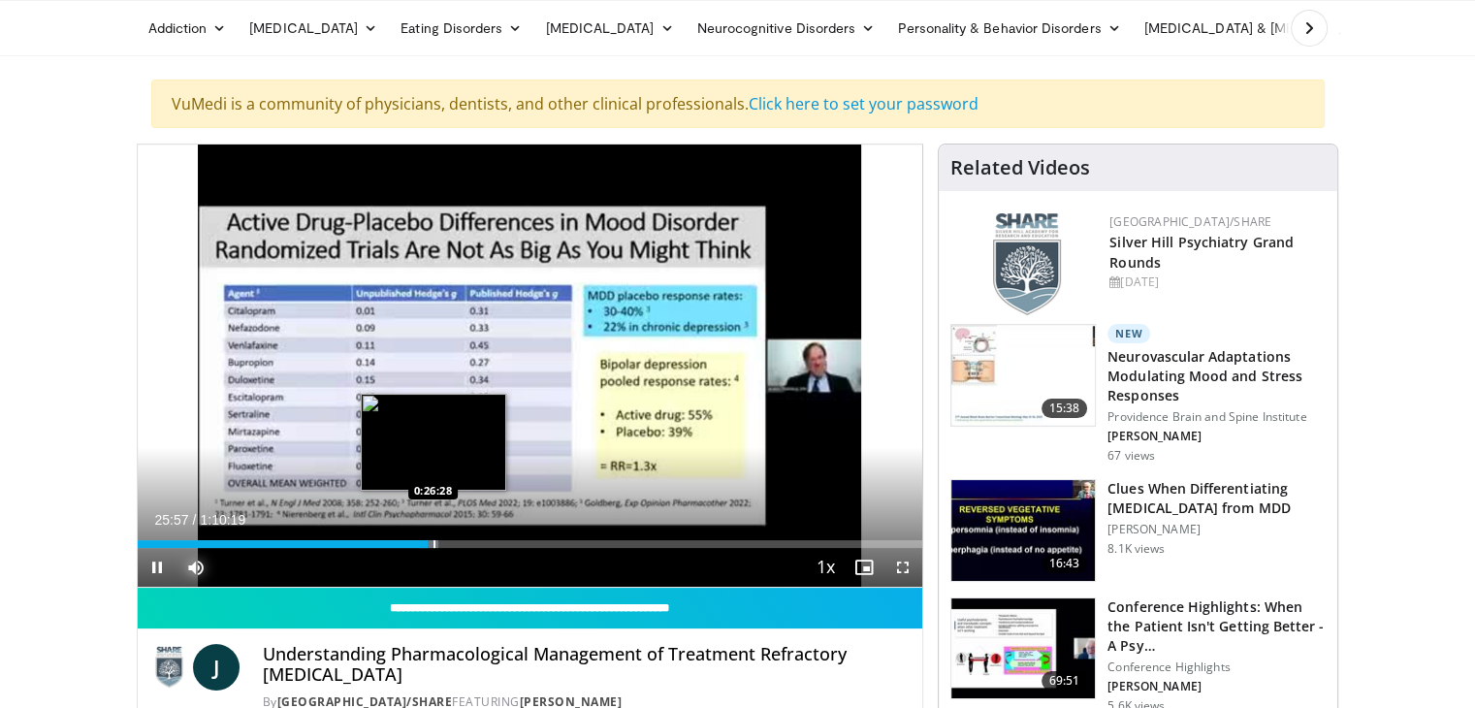
click at [433, 536] on div "Loaded : 38.34% 0:25:57 0:26:28" at bounding box center [530, 538] width 785 height 18
click at [448, 537] on div "Loaded : 39.52% 0:27:51 0:27:51" at bounding box center [530, 538] width 785 height 18
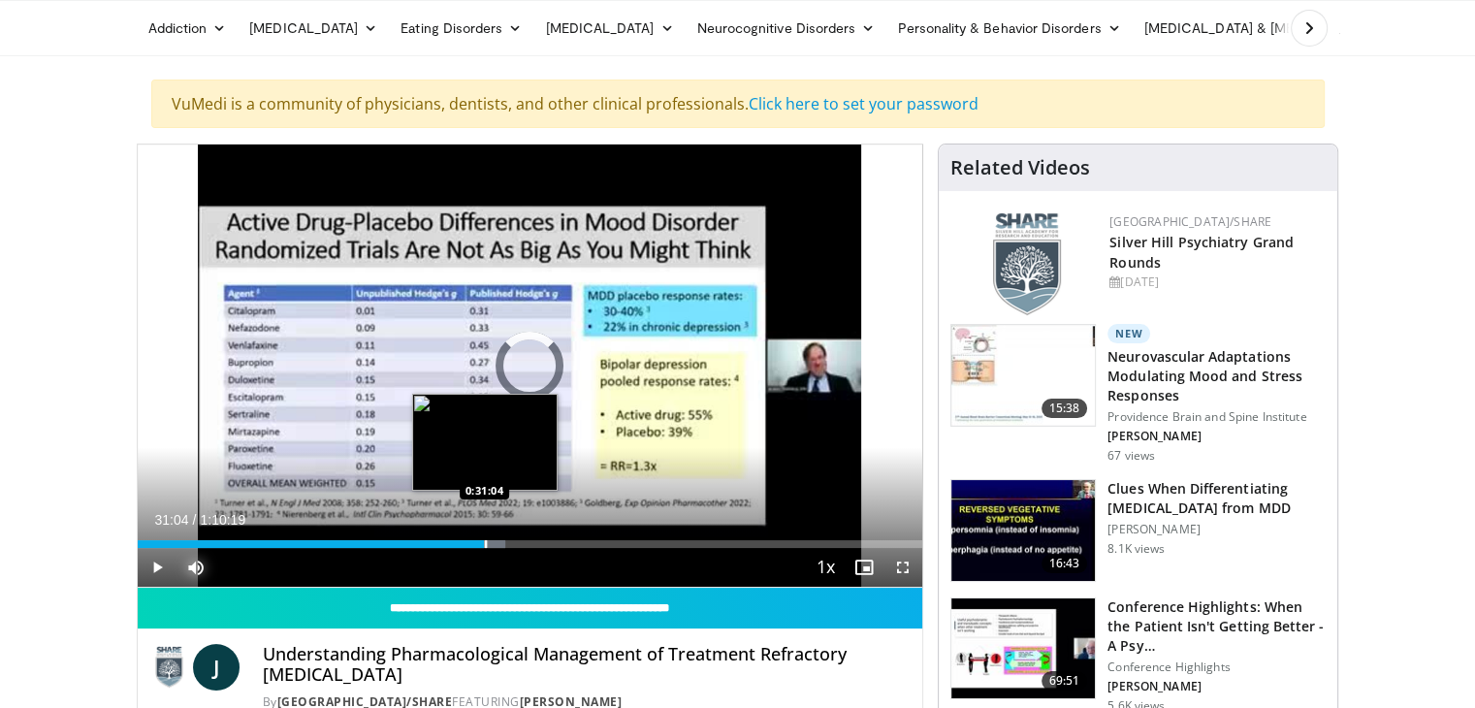
click at [485, 543] on div "Progress Bar" at bounding box center [486, 544] width 2 height 8
click at [500, 542] on div "Progress Bar" at bounding box center [501, 544] width 2 height 8
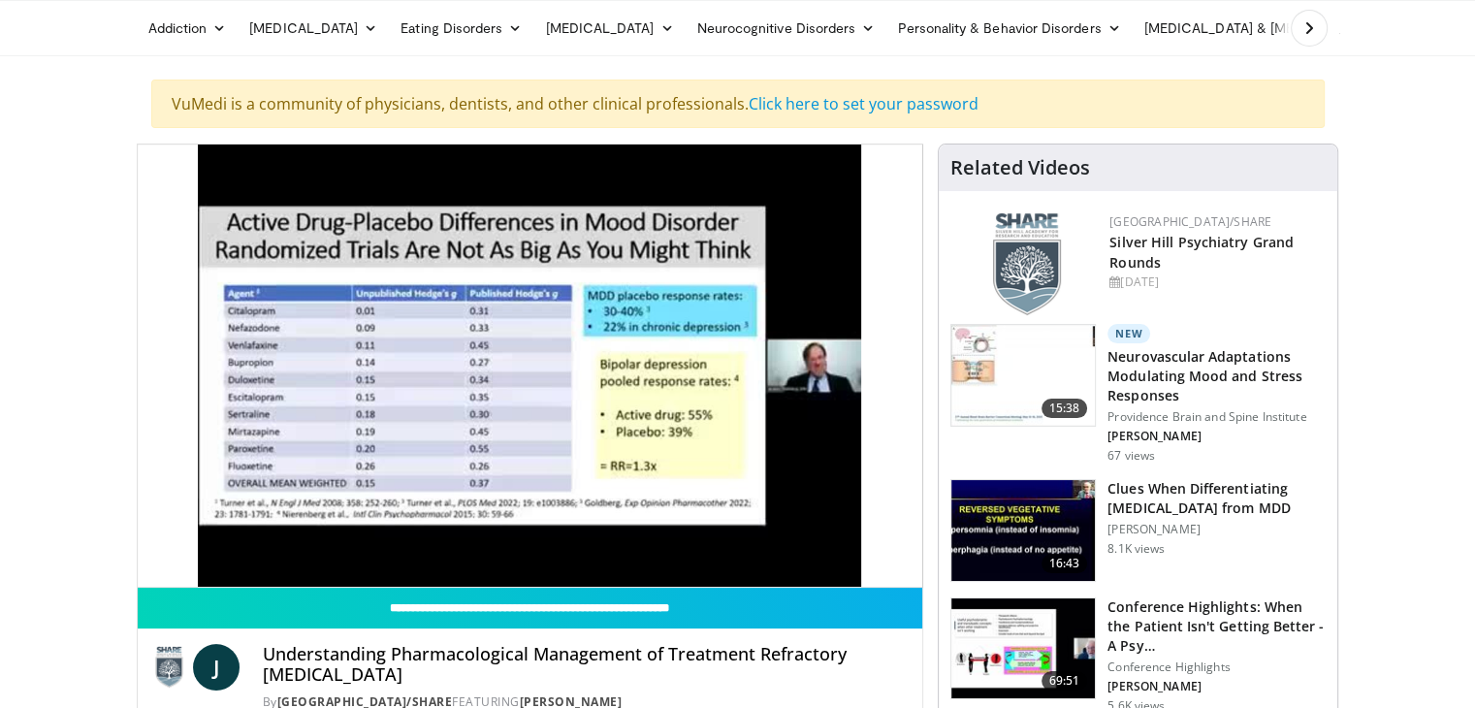
click at [505, 542] on video-js "**********" at bounding box center [530, 365] width 785 height 443
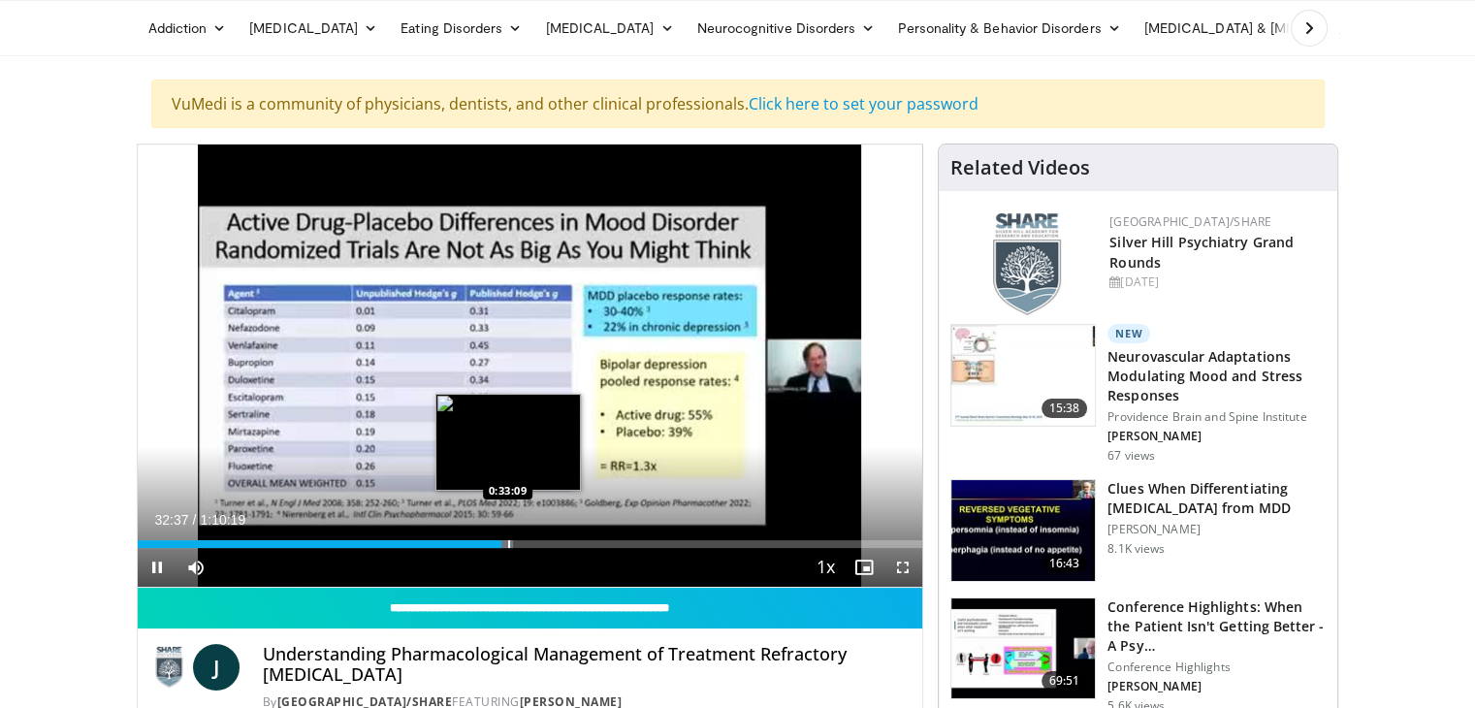
click at [508, 542] on div "Progress Bar" at bounding box center [509, 544] width 2 height 8
click at [521, 540] on div "Progress Bar" at bounding box center [522, 544] width 2 height 8
click at [533, 540] on div "Progress Bar" at bounding box center [534, 544] width 2 height 8
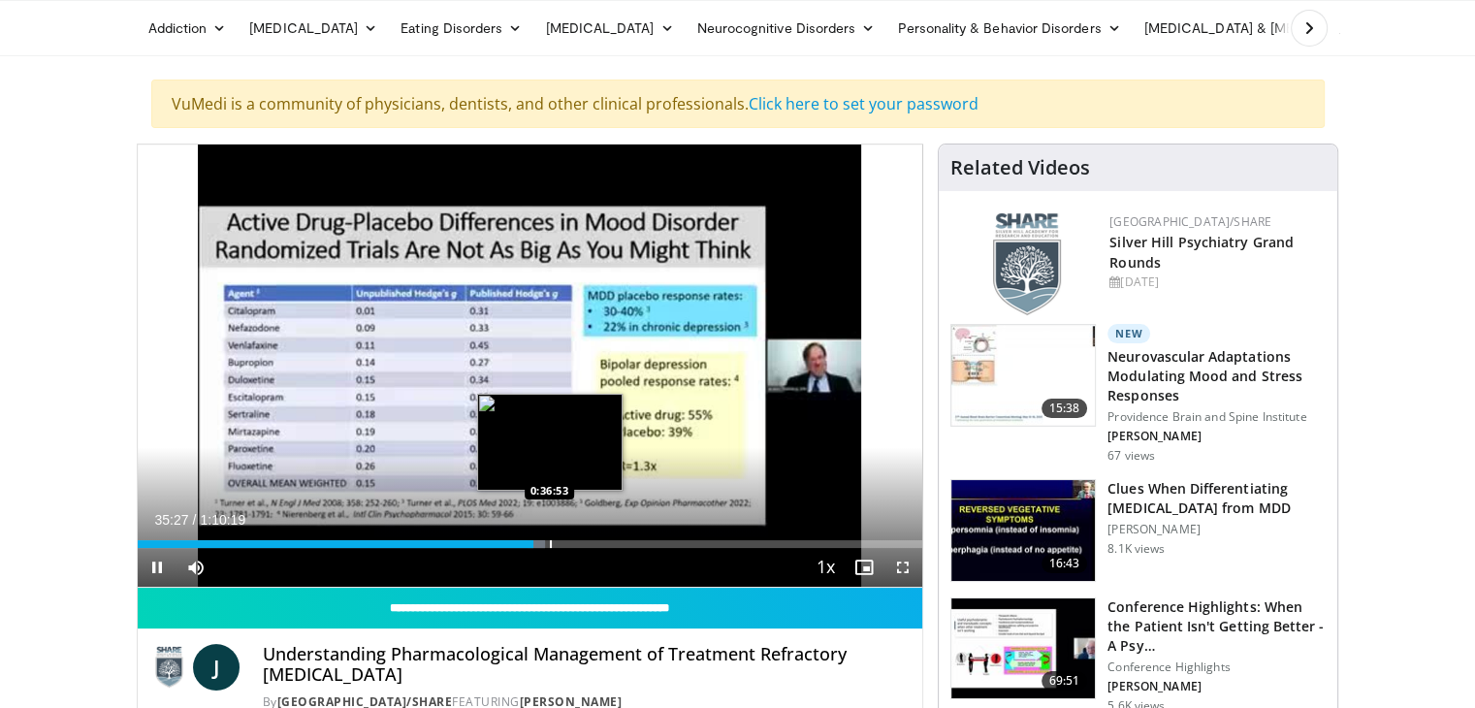
click at [550, 543] on div "Progress Bar" at bounding box center [551, 544] width 2 height 8
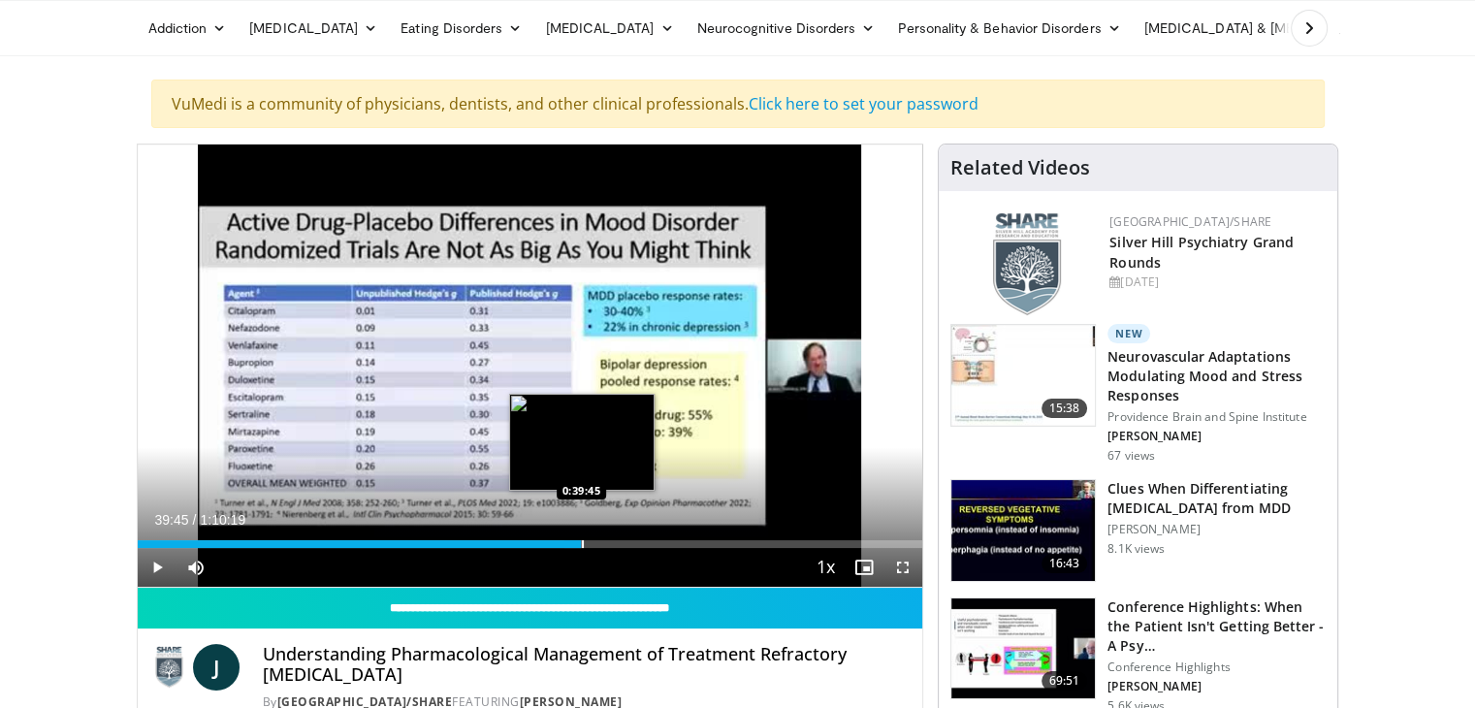
click at [581, 537] on div "Loaded : 56.65% 0:39:45 0:39:45" at bounding box center [530, 538] width 785 height 18
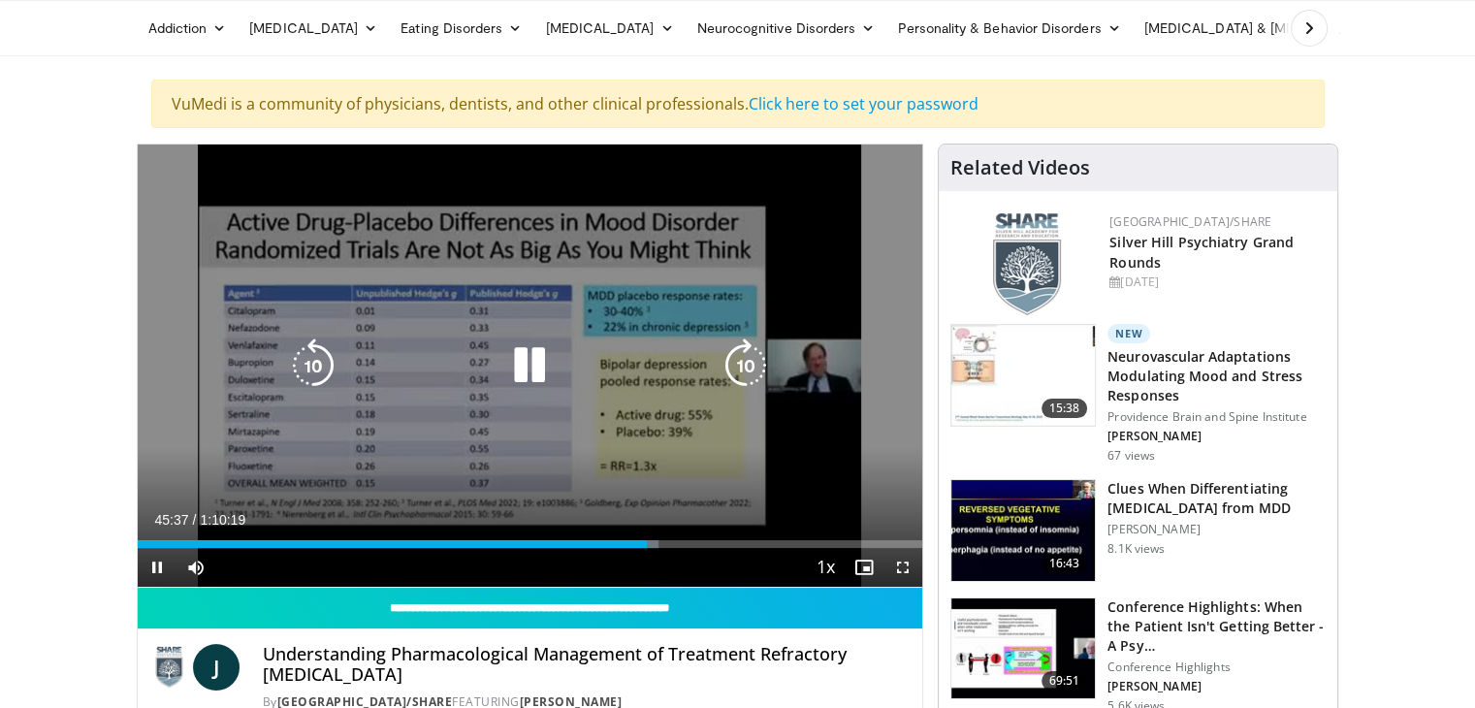
drag, startPoint x: 548, startPoint y: 342, endPoint x: 442, endPoint y: 346, distance: 105.8
click at [442, 346] on div "Video Player" at bounding box center [529, 365] width 471 height 39
click at [503, 323] on div "10 seconds Tap to unmute" at bounding box center [530, 365] width 785 height 442
